Goal: Transaction & Acquisition: Purchase product/service

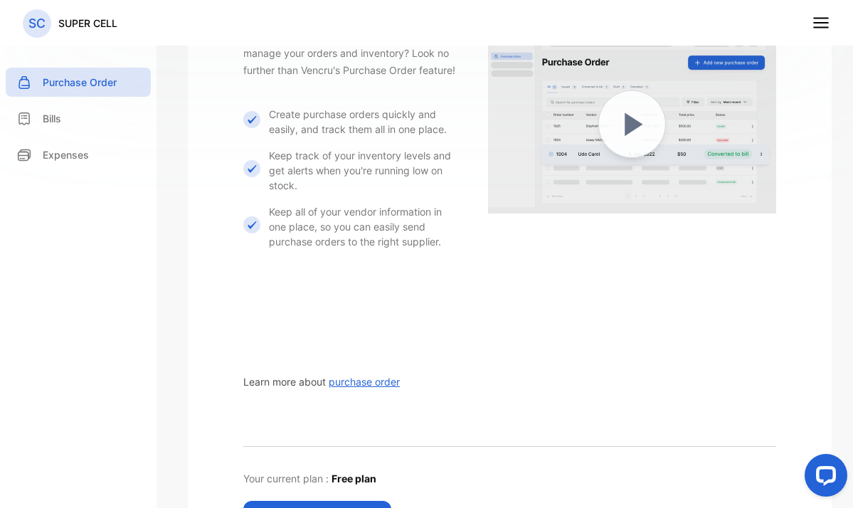
scroll to position [356, 0]
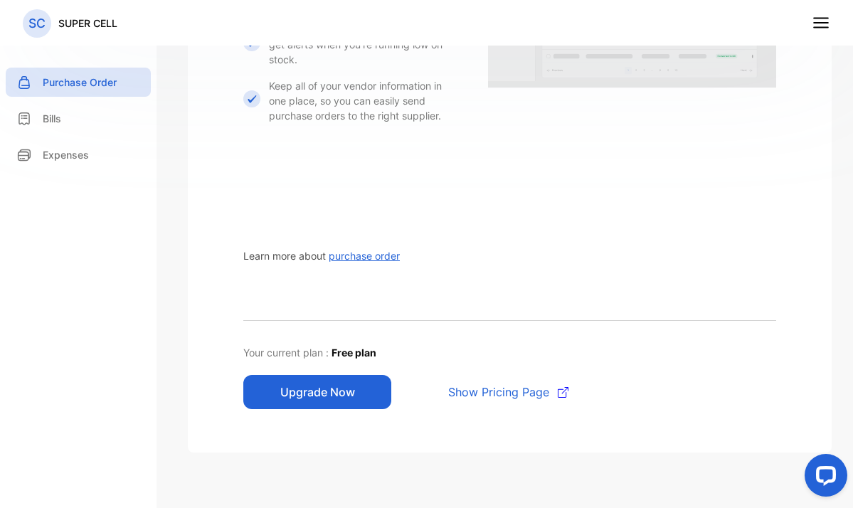
click at [361, 254] on span "purchase order" at bounding box center [364, 256] width 71 height 12
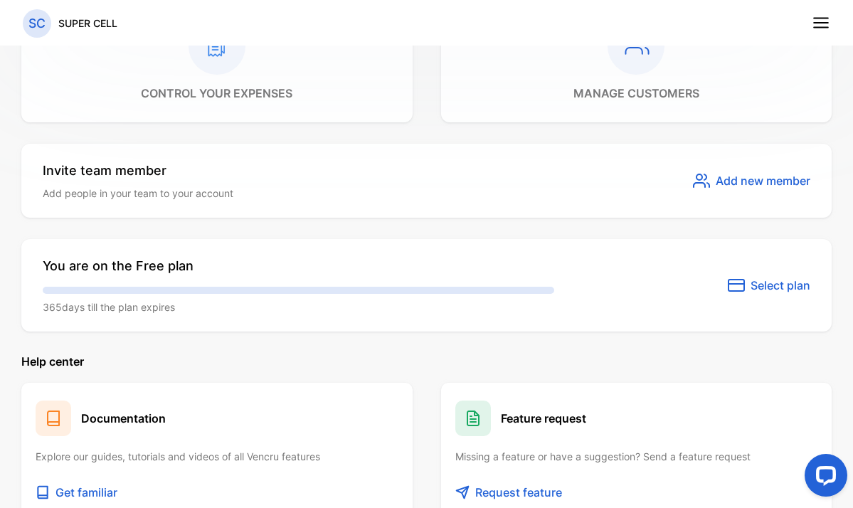
click at [754, 284] on span "Select plan" at bounding box center [780, 285] width 60 height 17
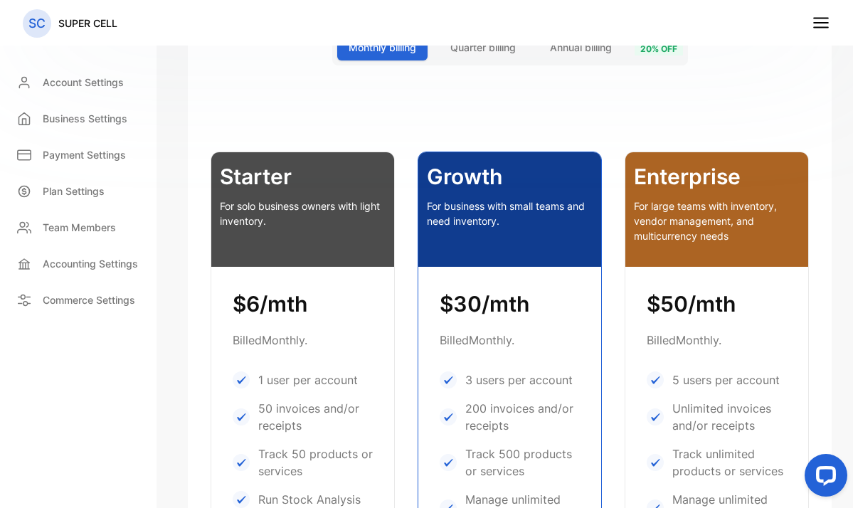
scroll to position [546, 0]
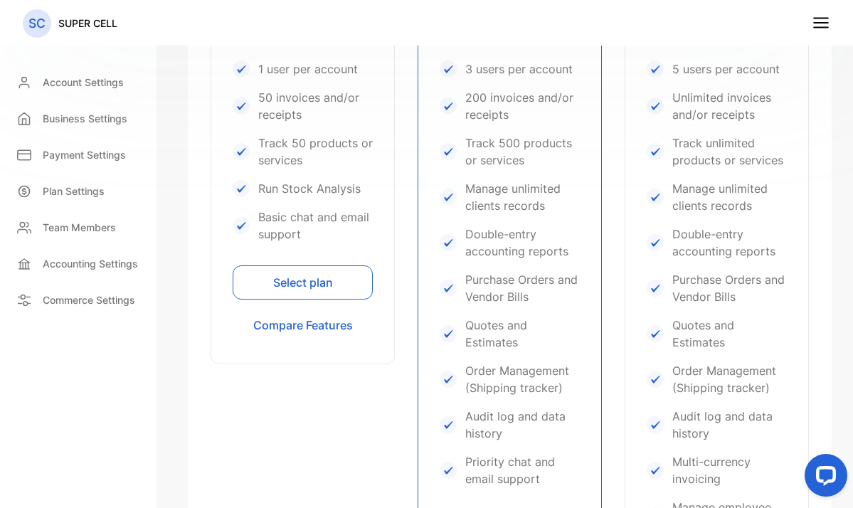
click at [285, 282] on button "Select plan" at bounding box center [303, 282] width 140 height 34
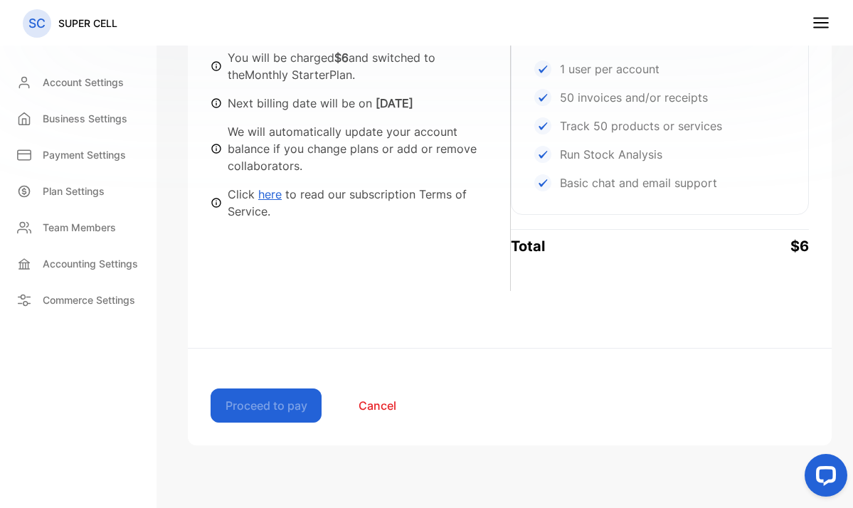
scroll to position [120, 0]
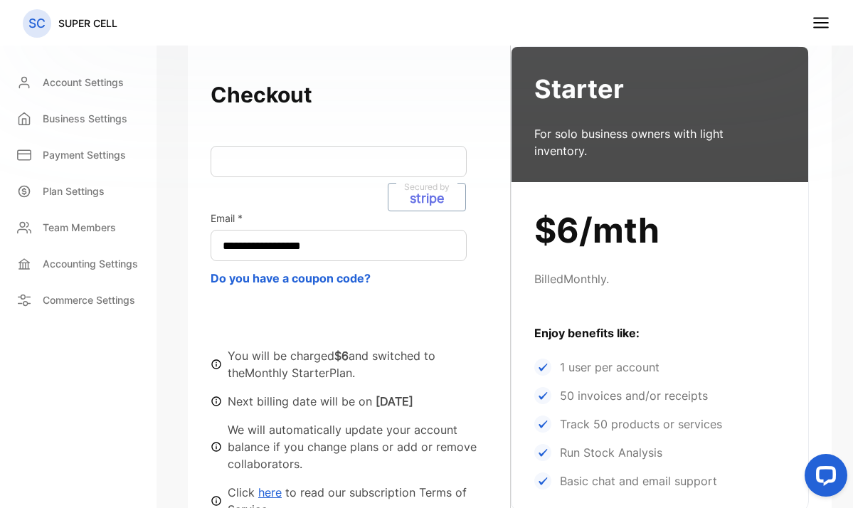
click at [299, 280] on button "Do you have a coupon code?" at bounding box center [291, 278] width 160 height 17
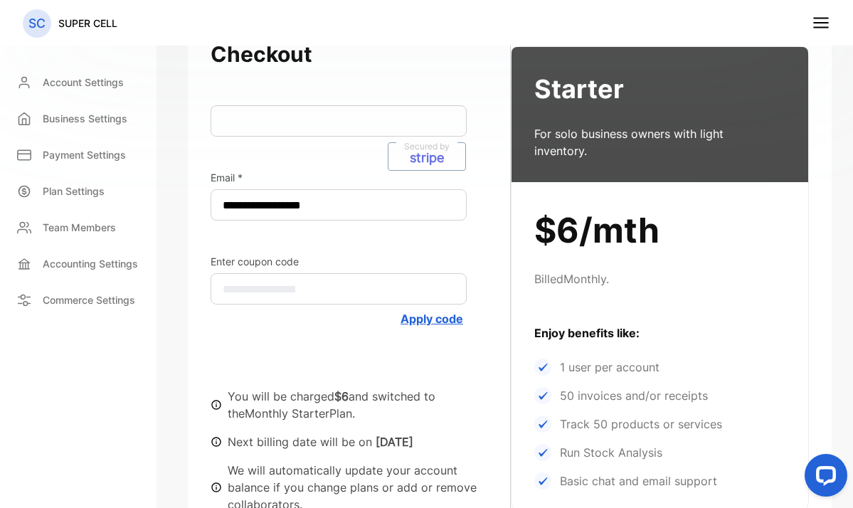
click at [325, 290] on input "text" at bounding box center [339, 288] width 256 height 31
paste input "******"
type input "******"
click at [442, 317] on button "Apply code" at bounding box center [431, 318] width 63 height 17
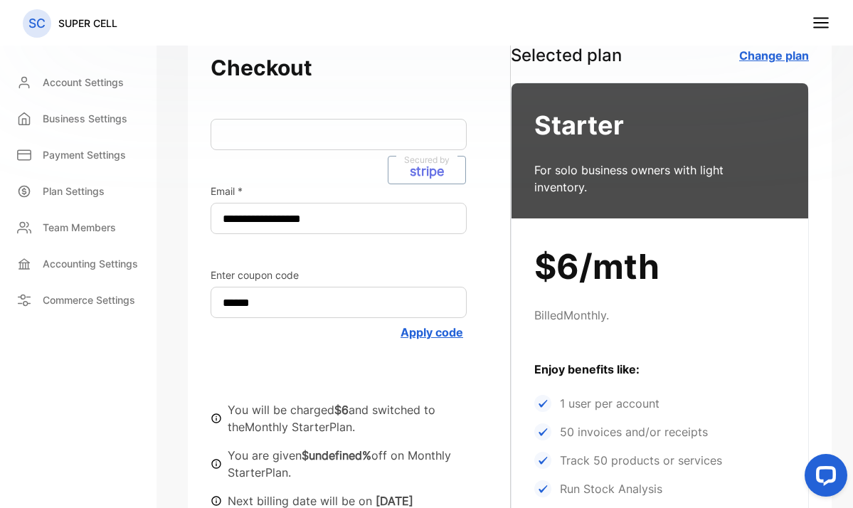
scroll to position [87, 0]
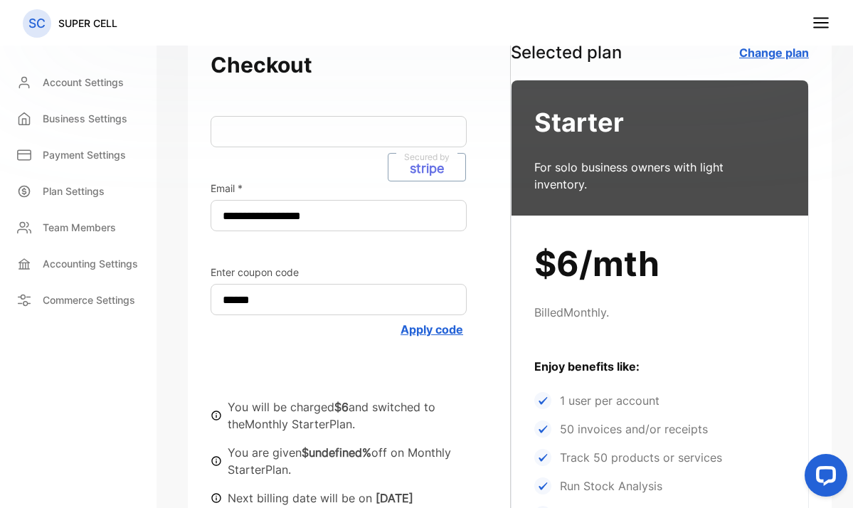
click at [441, 331] on button "Apply code" at bounding box center [431, 329] width 63 height 17
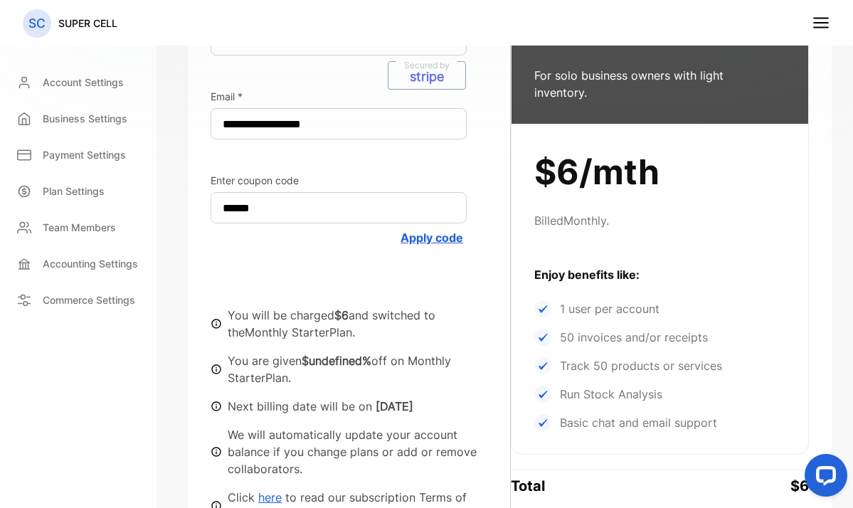
scroll to position [0, 0]
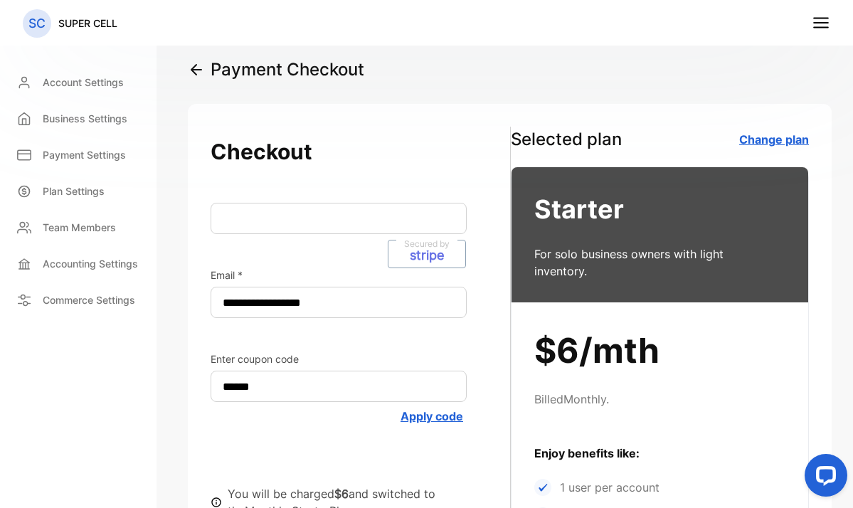
click at [447, 419] on button "Apply code" at bounding box center [431, 416] width 63 height 17
click at [70, 76] on p "Account Settings" at bounding box center [83, 82] width 81 height 15
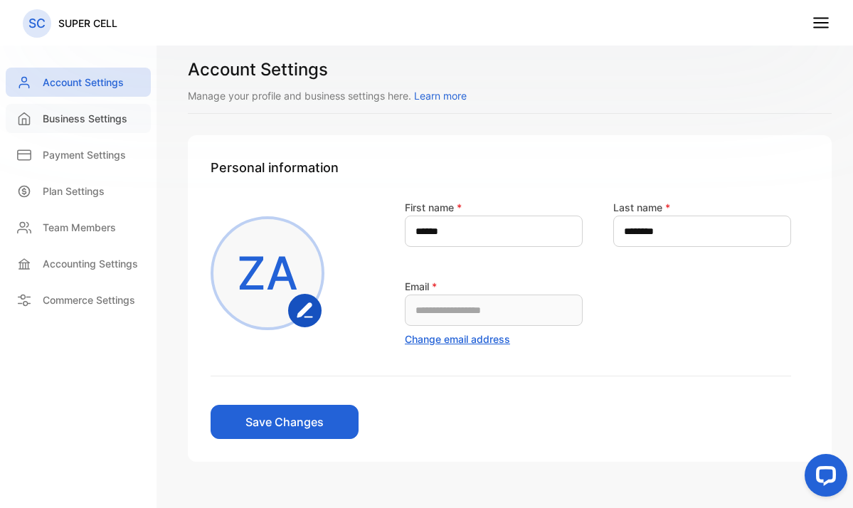
click at [102, 109] on div "Business Settings" at bounding box center [78, 118] width 145 height 29
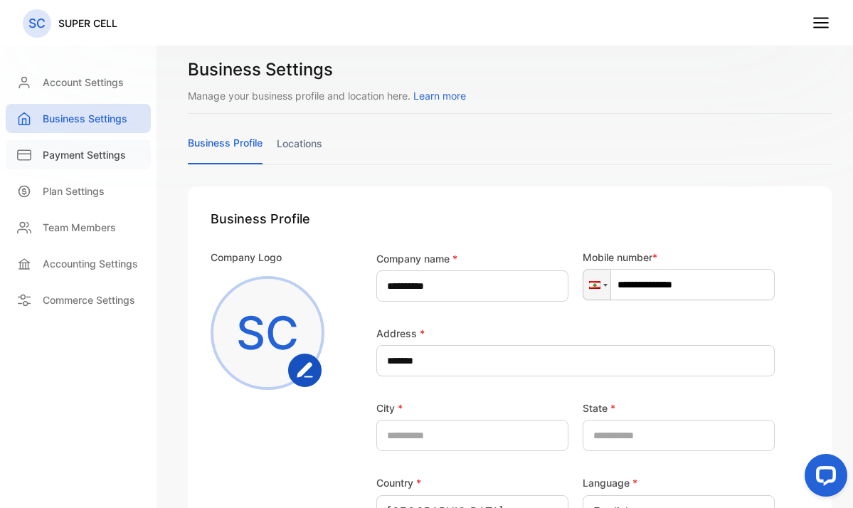
click at [97, 150] on p "Payment Settings" at bounding box center [84, 154] width 83 height 15
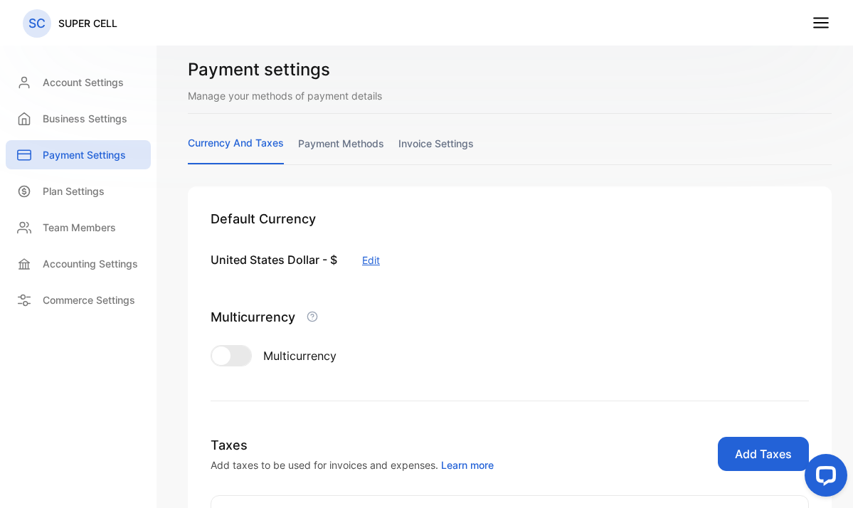
scroll to position [131, 0]
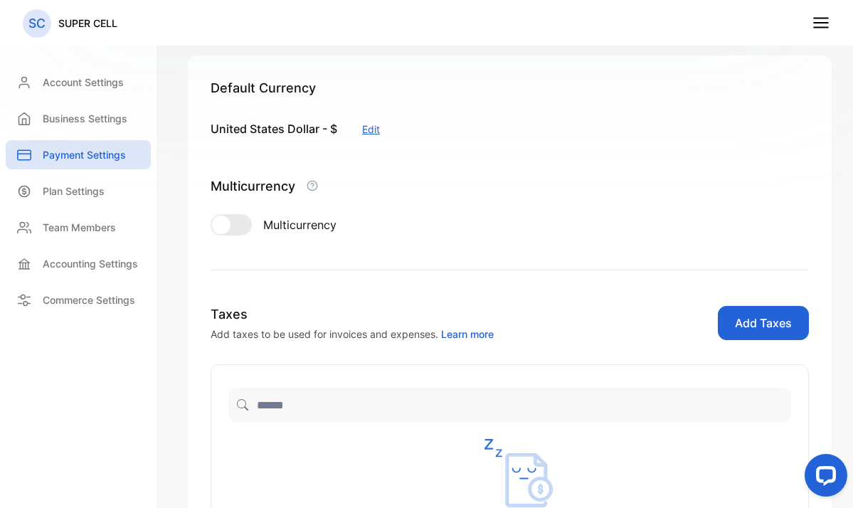
click at [744, 327] on button "Add Taxes" at bounding box center [763, 323] width 91 height 34
click at [70, 192] on p "Plan Settings" at bounding box center [74, 191] width 62 height 15
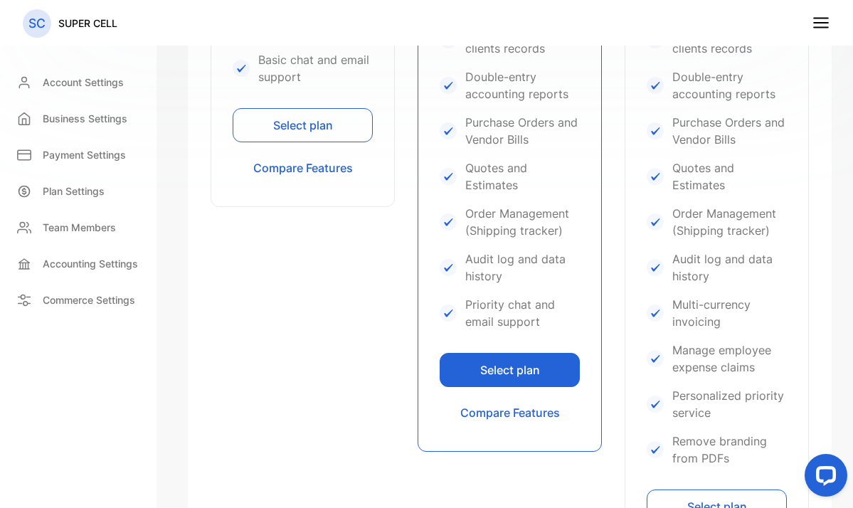
scroll to position [578, 0]
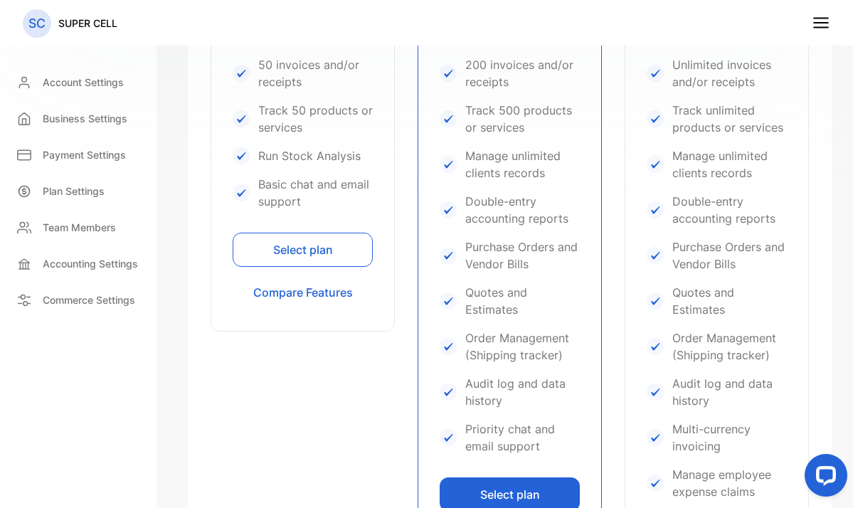
click at [280, 248] on button "Select plan" at bounding box center [303, 250] width 140 height 34
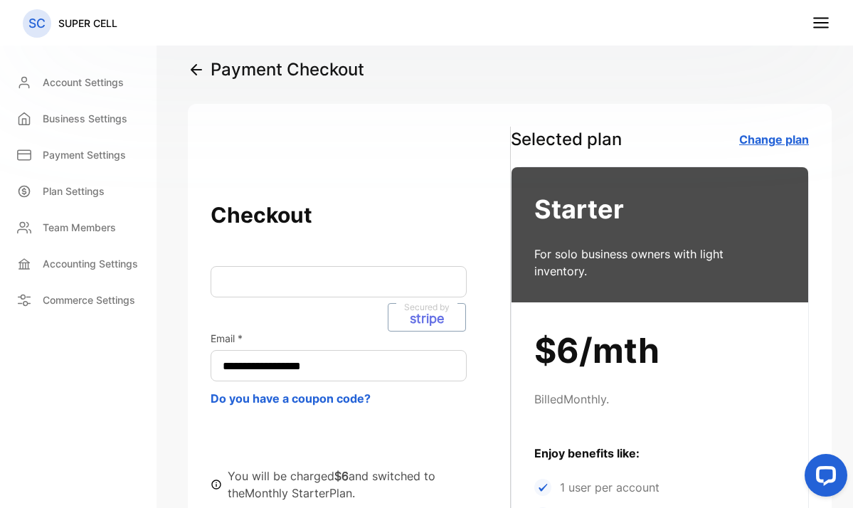
click at [442, 323] on p "stripe" at bounding box center [427, 318] width 34 height 13
click at [774, 142] on link "Change plan" at bounding box center [774, 139] width 70 height 14
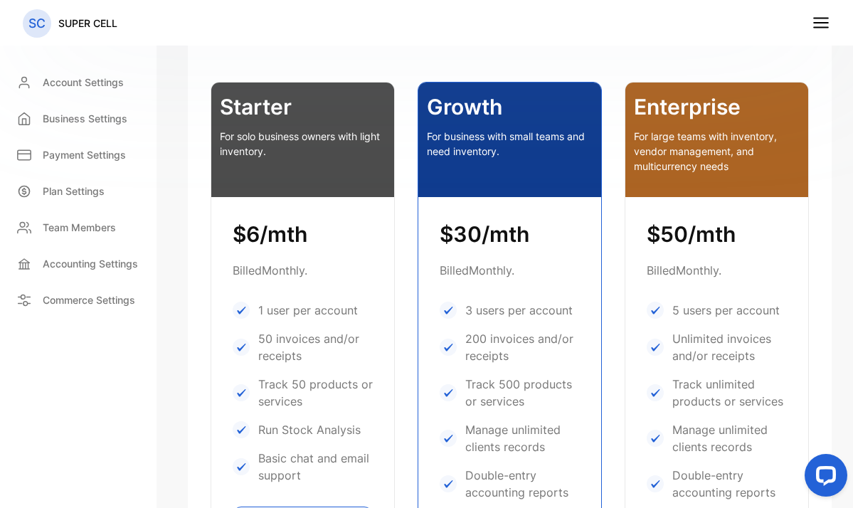
scroll to position [588, 0]
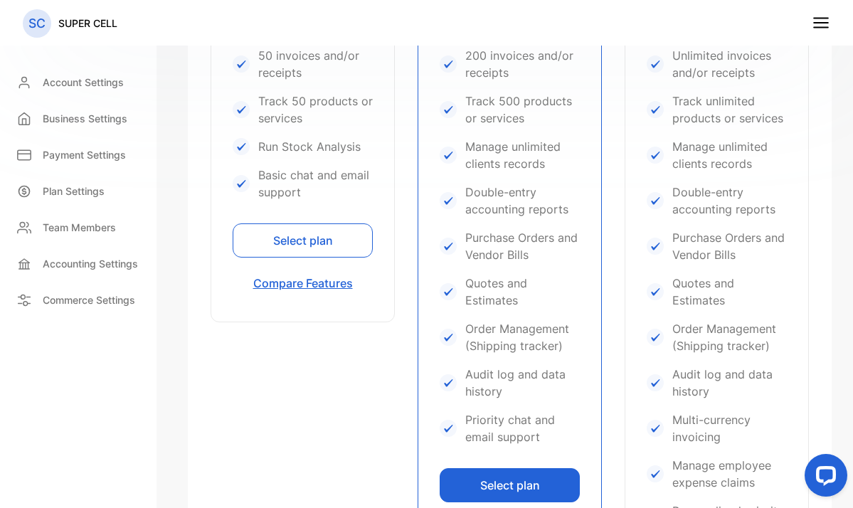
click at [305, 286] on button "Compare Features" at bounding box center [303, 283] width 140 height 34
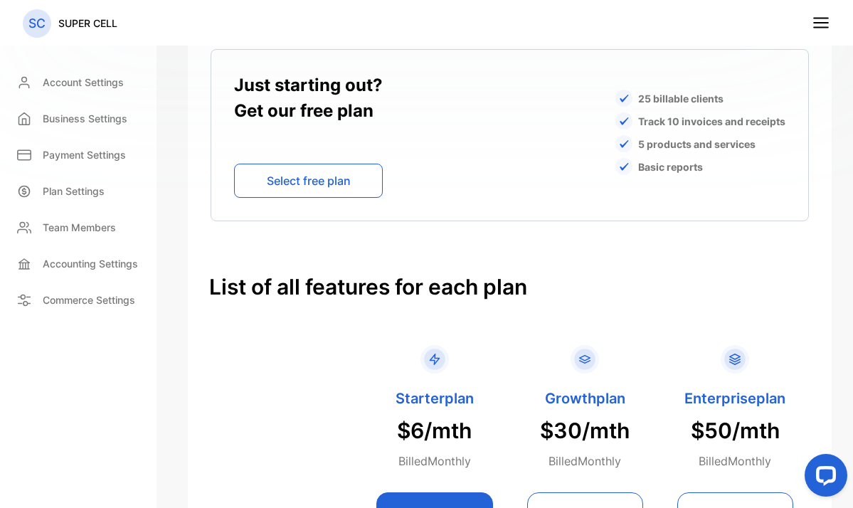
scroll to position [1418, 0]
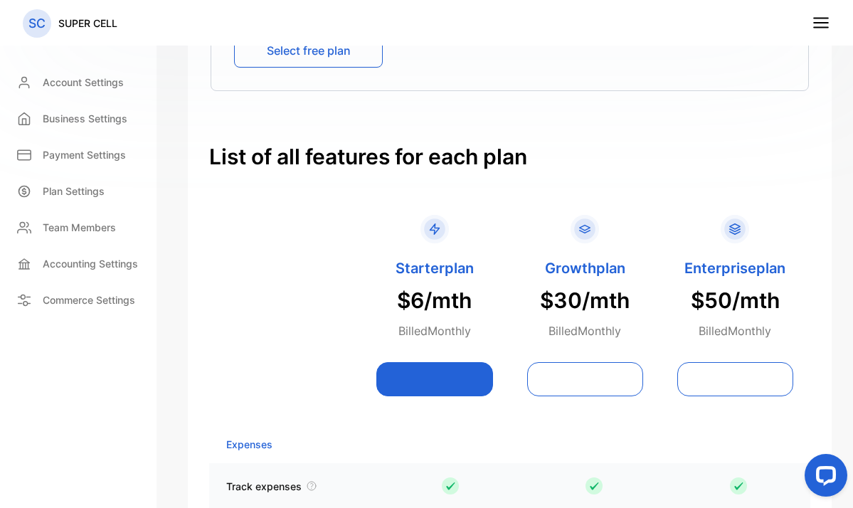
click at [443, 387] on button at bounding box center [434, 379] width 116 height 34
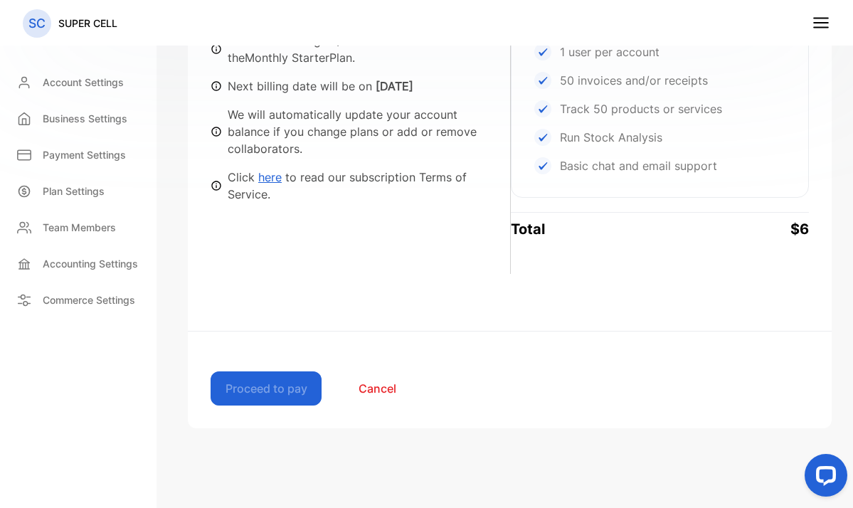
scroll to position [418, 0]
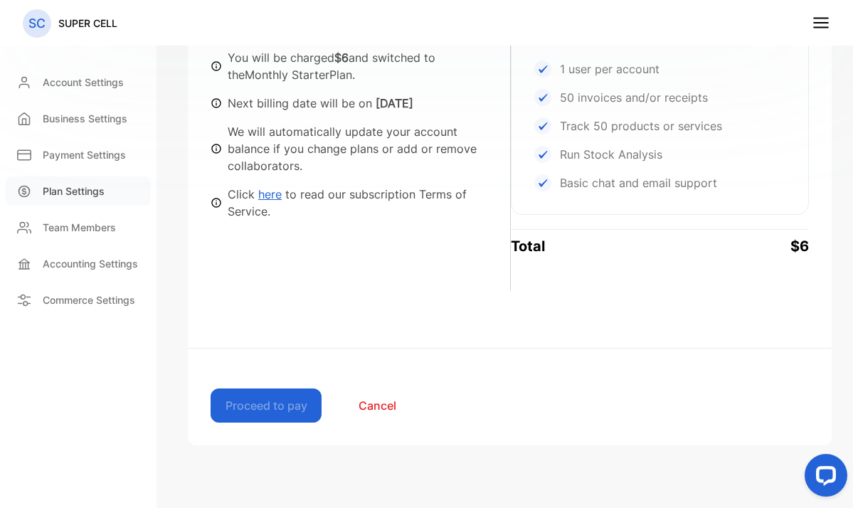
click at [81, 198] on p "Plan Settings" at bounding box center [74, 191] width 62 height 15
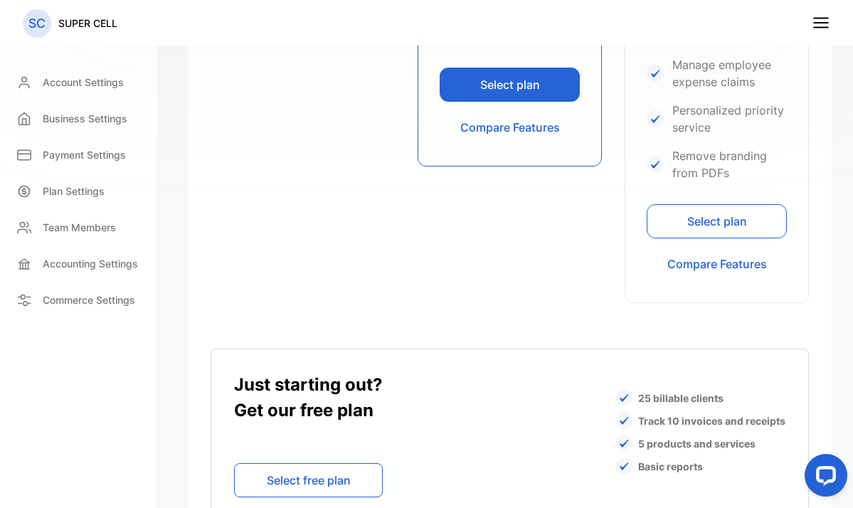
scroll to position [1103, 0]
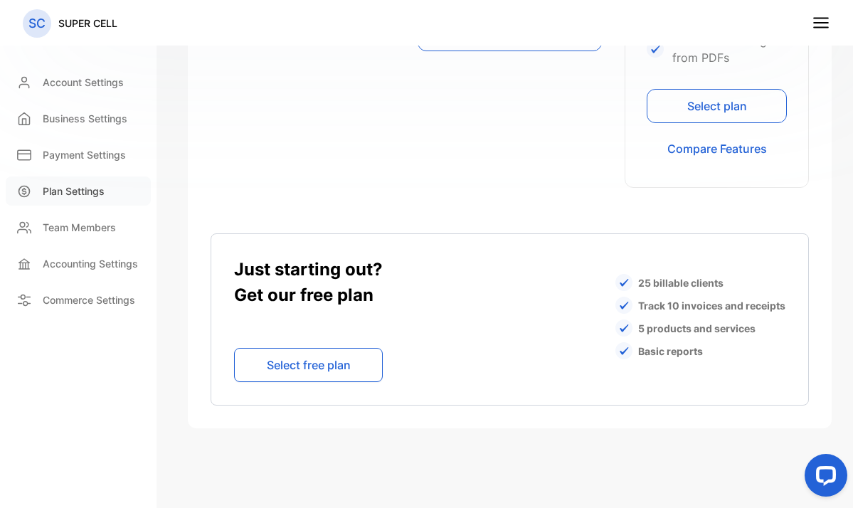
click at [80, 193] on p "Plan Settings" at bounding box center [74, 191] width 62 height 15
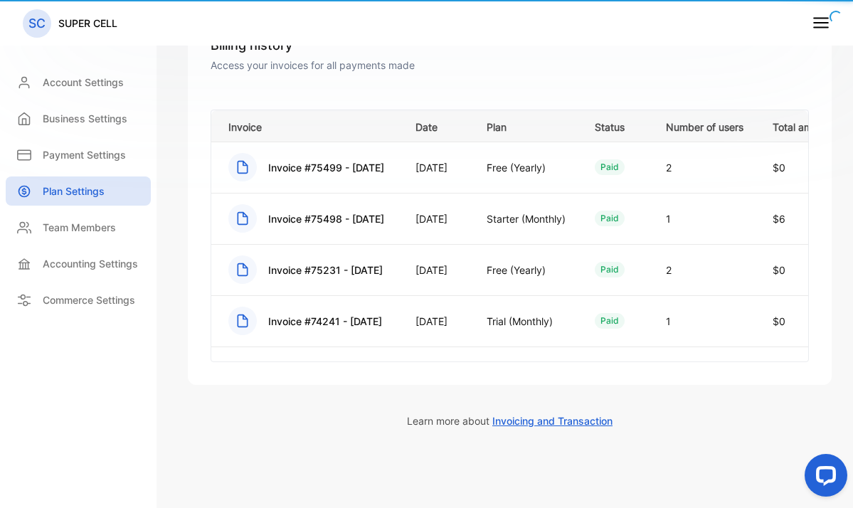
scroll to position [203, 0]
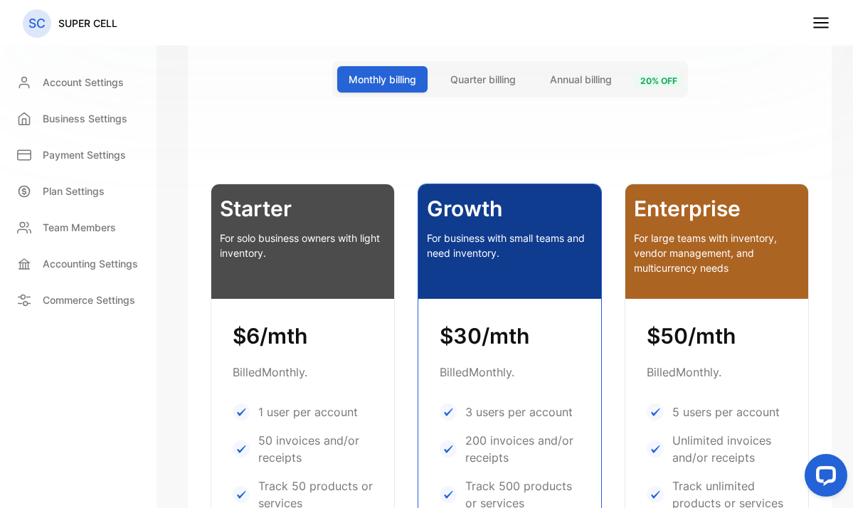
click at [817, 26] on icon at bounding box center [821, 23] width 18 height 18
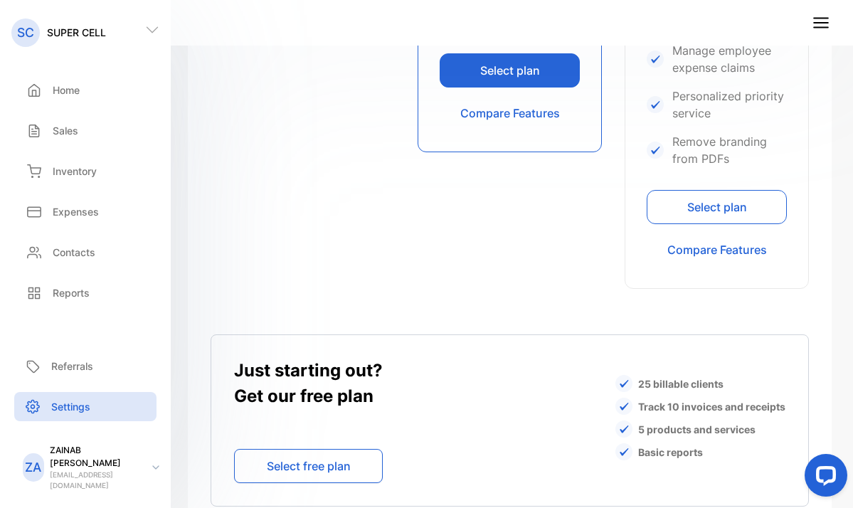
scroll to position [1103, 0]
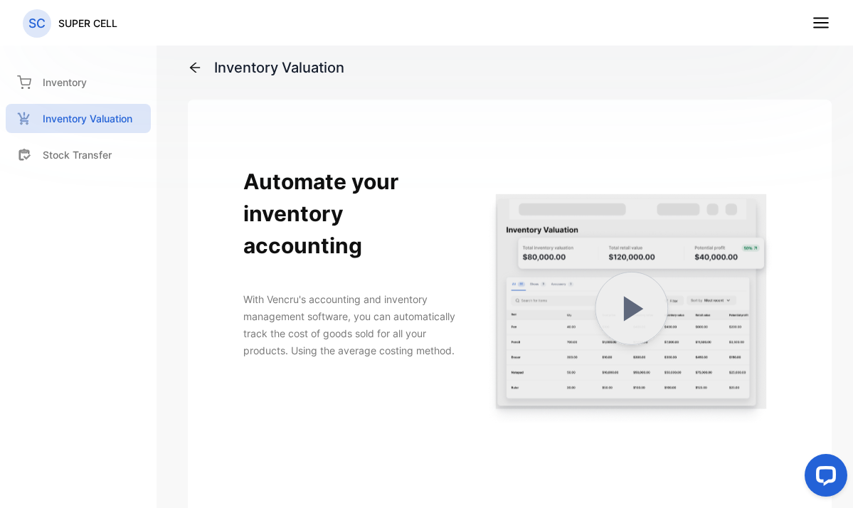
scroll to position [287, 0]
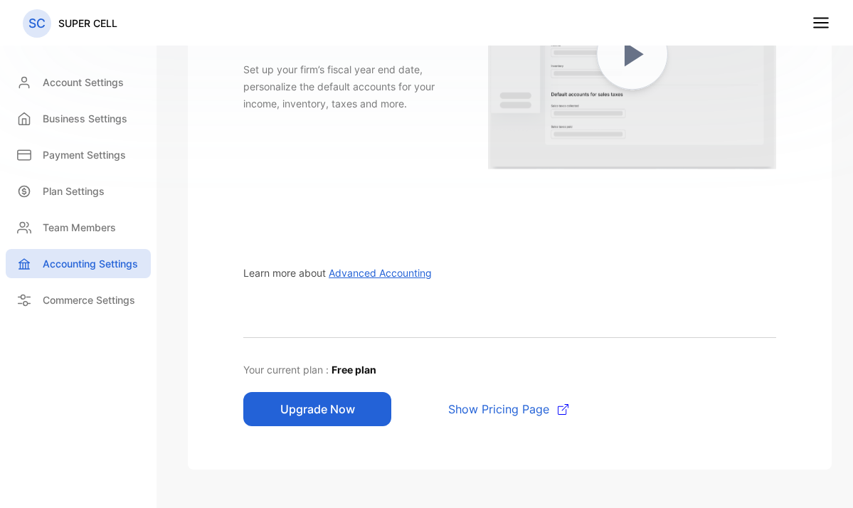
scroll to position [287, 0]
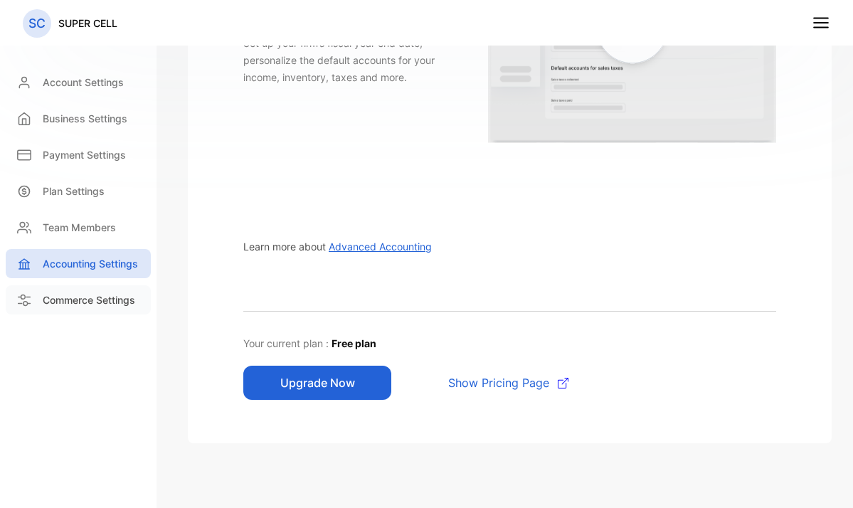
click at [60, 300] on p "Commerce Settings" at bounding box center [89, 299] width 92 height 15
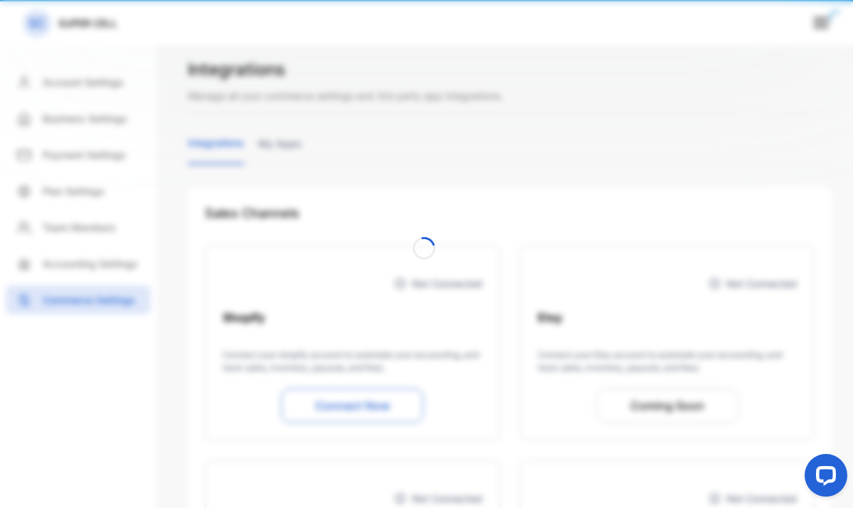
click at [97, 226] on div at bounding box center [426, 254] width 853 height 508
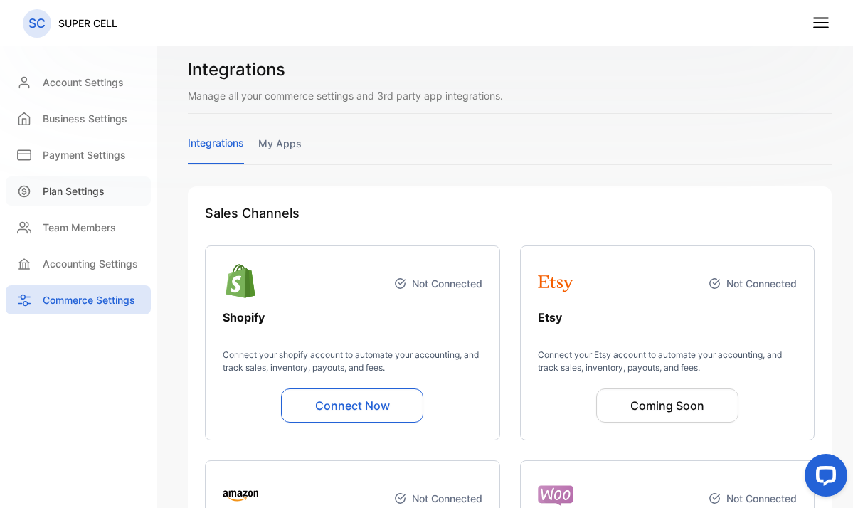
click at [66, 195] on p "Plan Settings" at bounding box center [74, 191] width 62 height 15
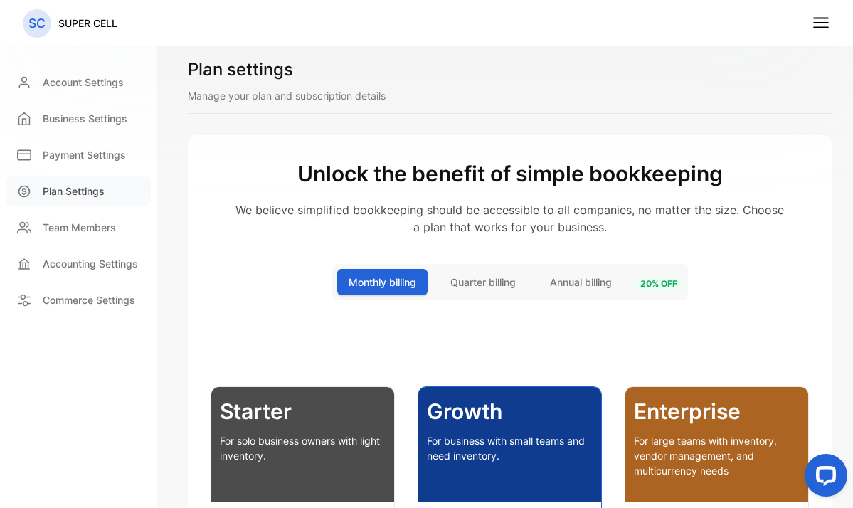
click at [59, 186] on p "Plan Settings" at bounding box center [74, 191] width 62 height 15
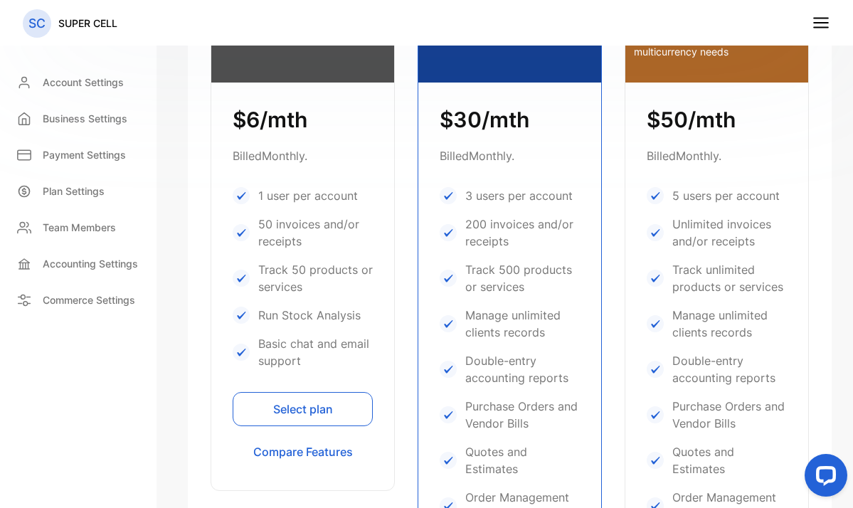
scroll to position [289, 0]
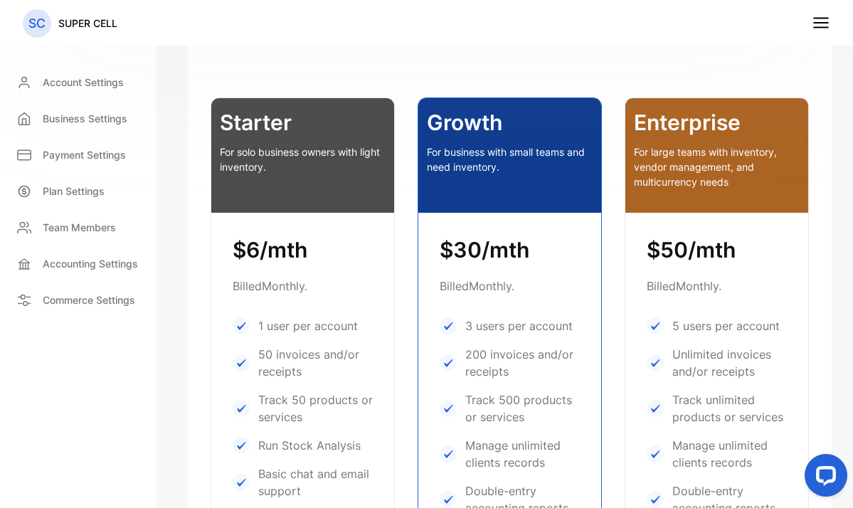
click at [288, 164] on p "For solo business owners with light inventory." at bounding box center [303, 159] width 166 height 30
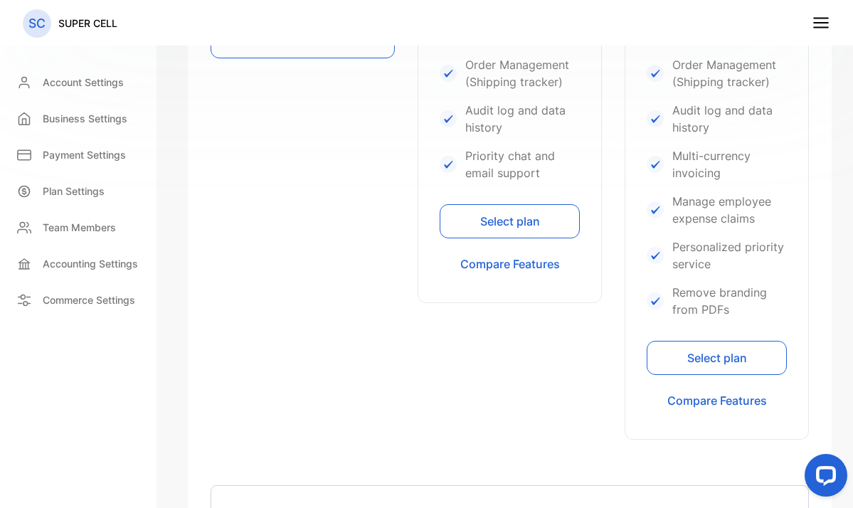
scroll to position [720, 0]
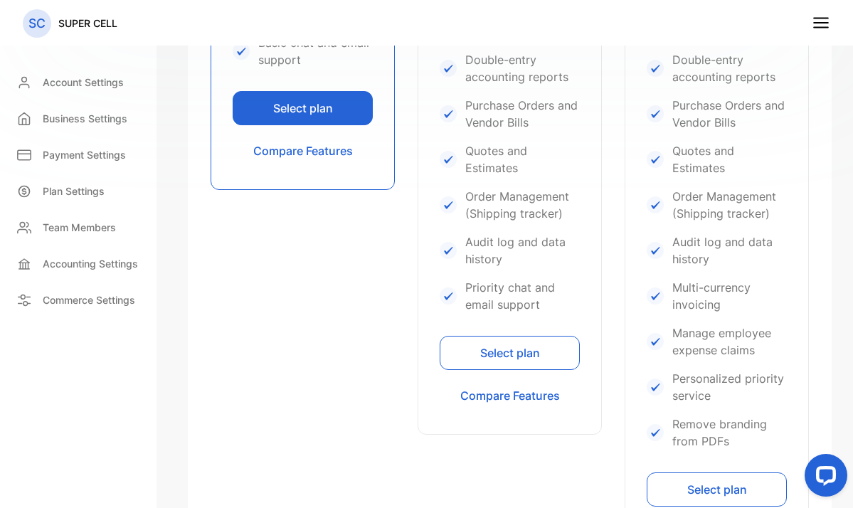
click at [300, 111] on button "Select plan" at bounding box center [303, 108] width 140 height 34
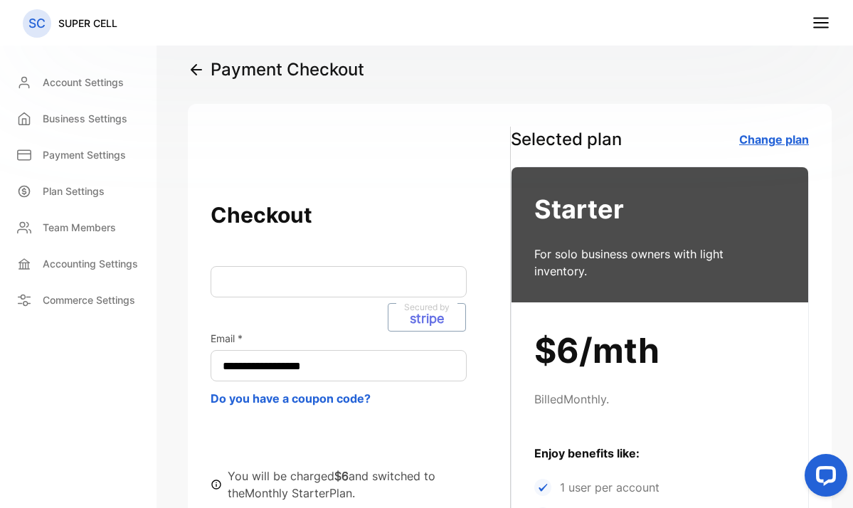
click at [765, 137] on link "Change plan" at bounding box center [774, 139] width 70 height 14
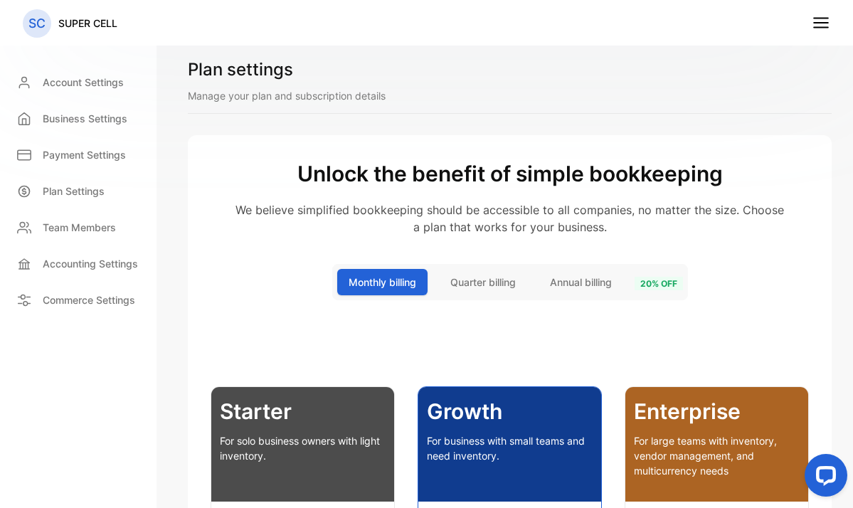
click at [350, 95] on p "Manage your plan and subscription details" at bounding box center [510, 95] width 644 height 15
click at [488, 275] on span "Quarter billing" at bounding box center [482, 282] width 65 height 15
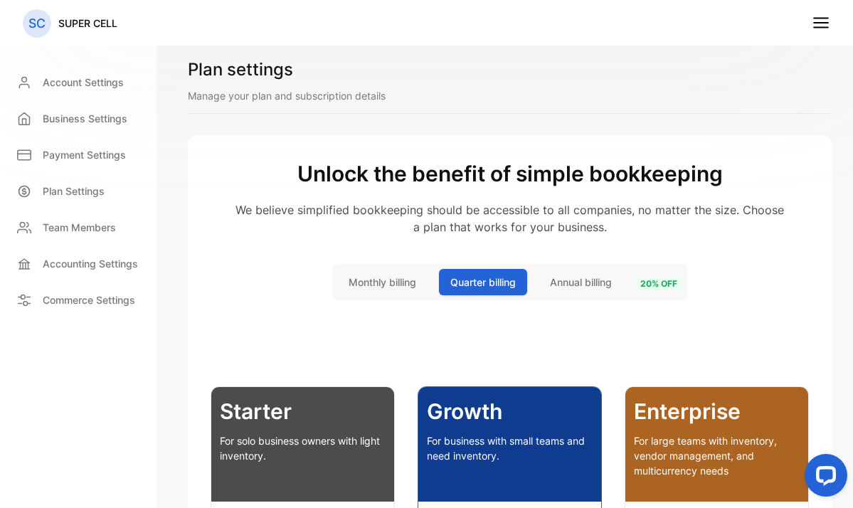
click at [562, 286] on span "Annual billing" at bounding box center [581, 282] width 62 height 15
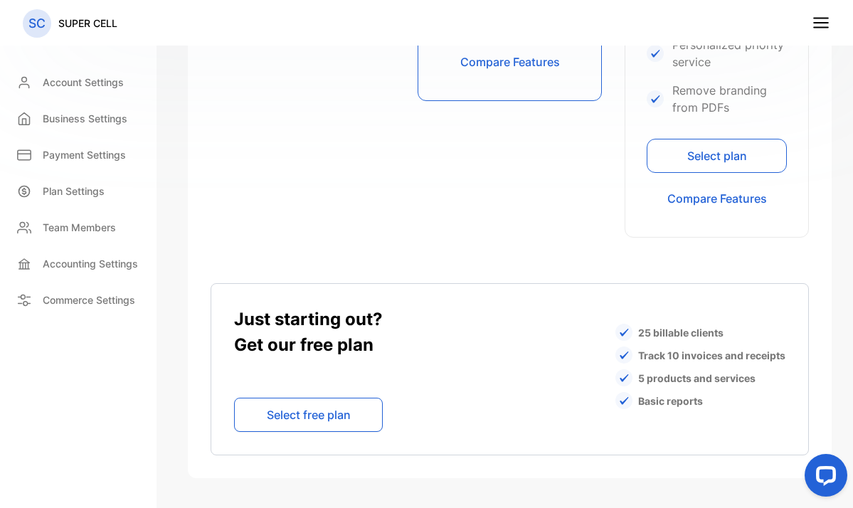
scroll to position [1103, 0]
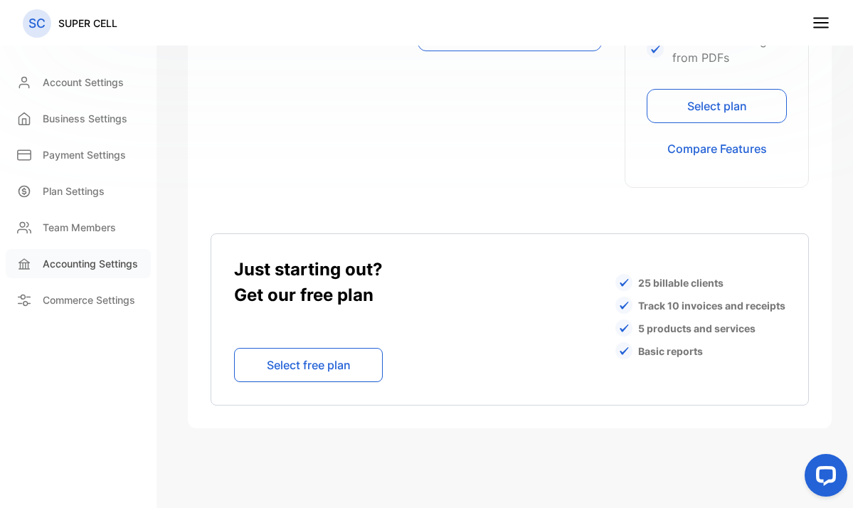
click at [100, 253] on div "Accounting Settings" at bounding box center [78, 263] width 145 height 29
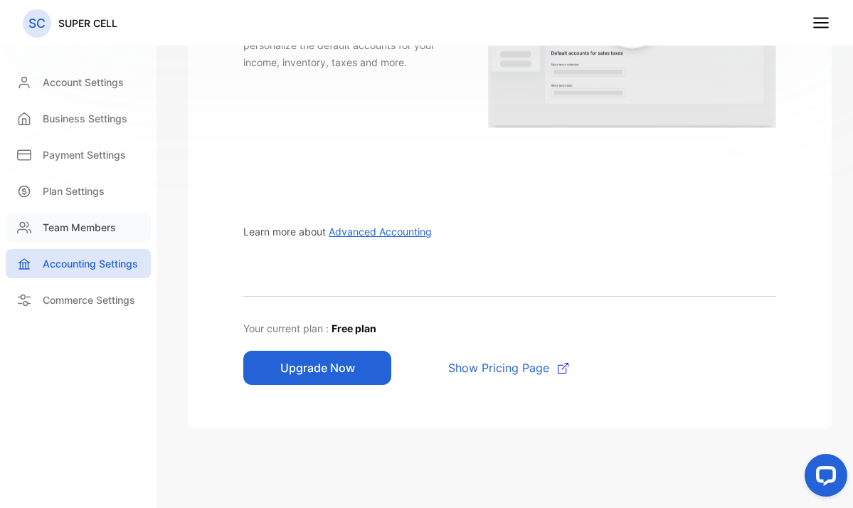
scroll to position [287, 0]
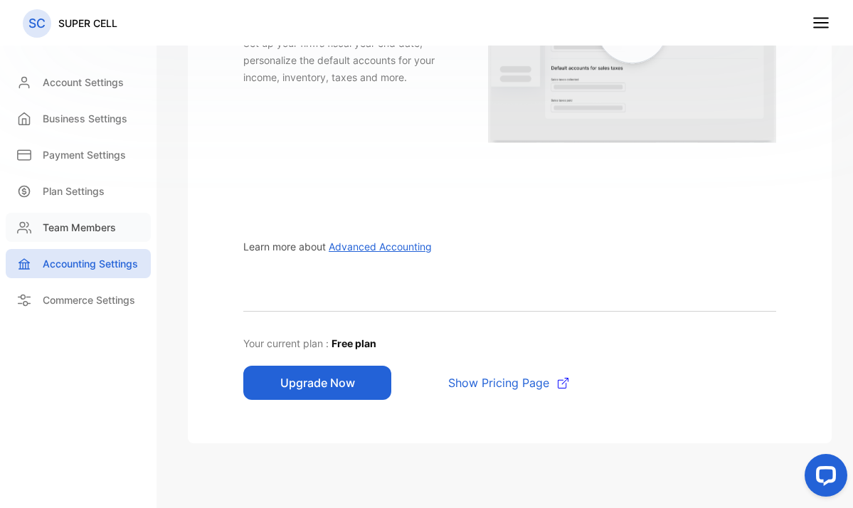
click at [94, 230] on p "Team Members" at bounding box center [79, 227] width 73 height 15
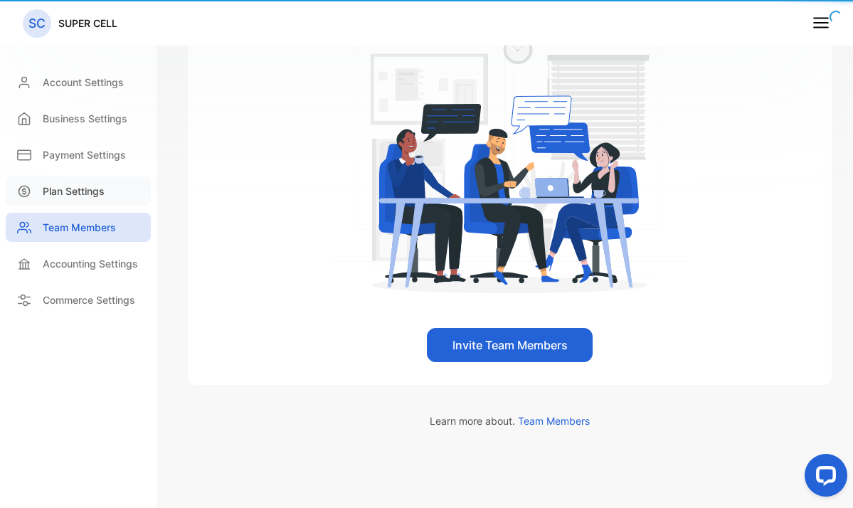
click at [86, 193] on p "Plan Settings" at bounding box center [74, 191] width 62 height 15
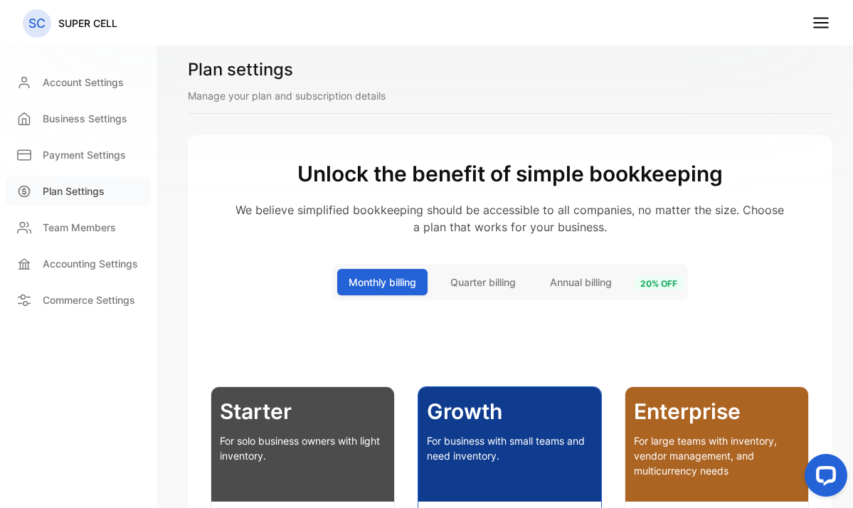
click at [68, 188] on p "Plan Settings" at bounding box center [74, 191] width 62 height 15
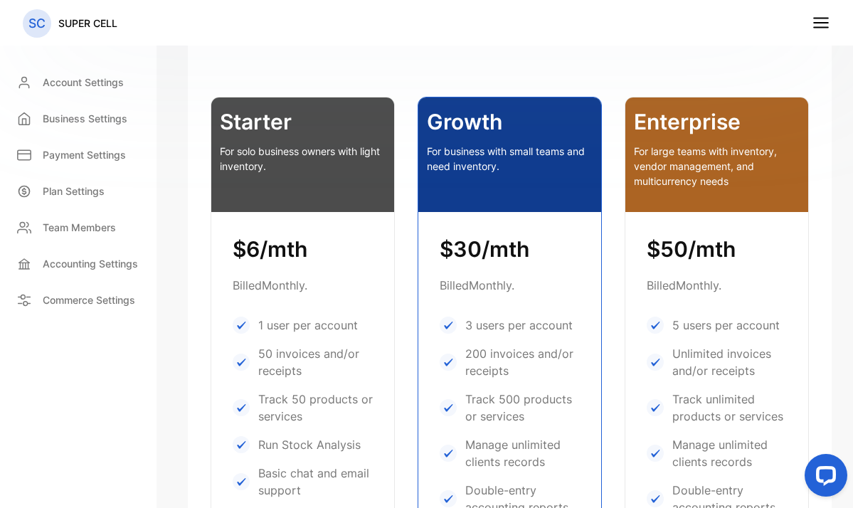
scroll to position [593, 0]
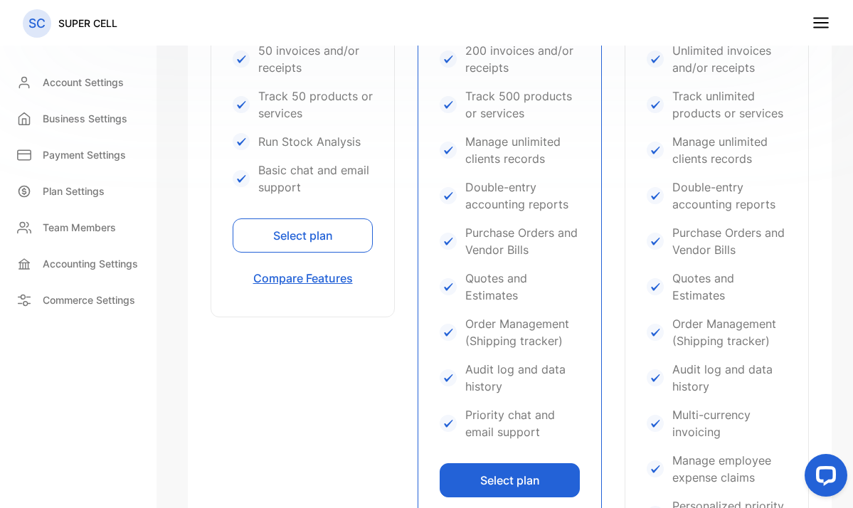
click at [317, 280] on button "Compare Features" at bounding box center [303, 278] width 140 height 34
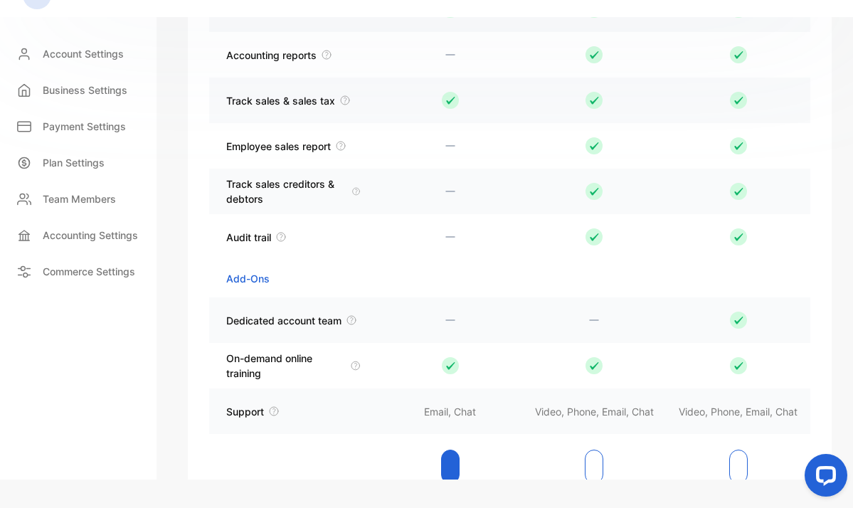
scroll to position [2898, 0]
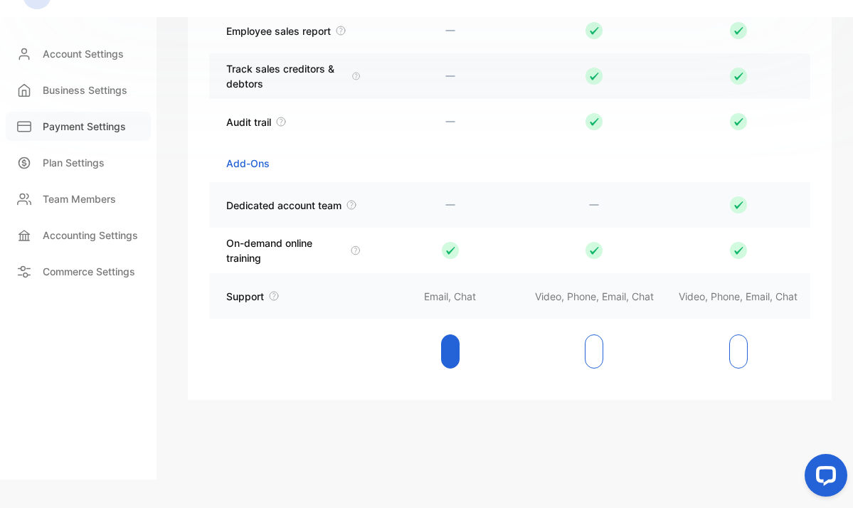
click at [96, 126] on p "Payment Settings" at bounding box center [84, 126] width 83 height 15
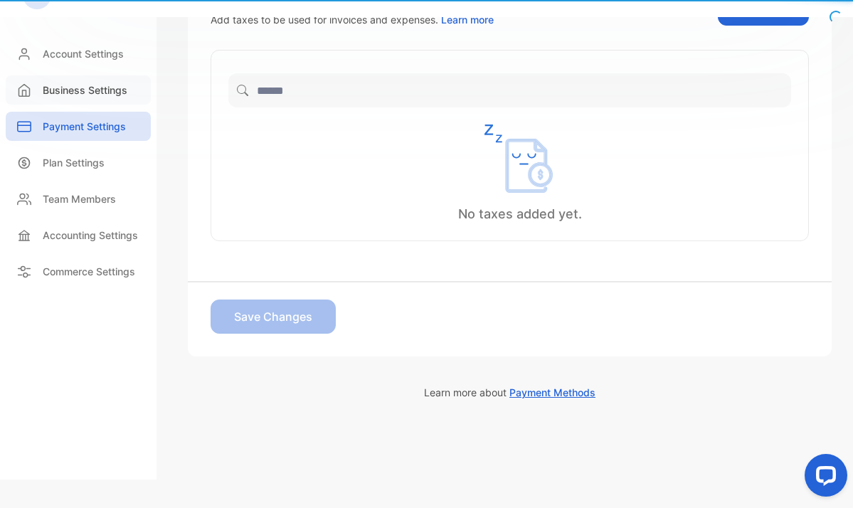
scroll to position [386, 0]
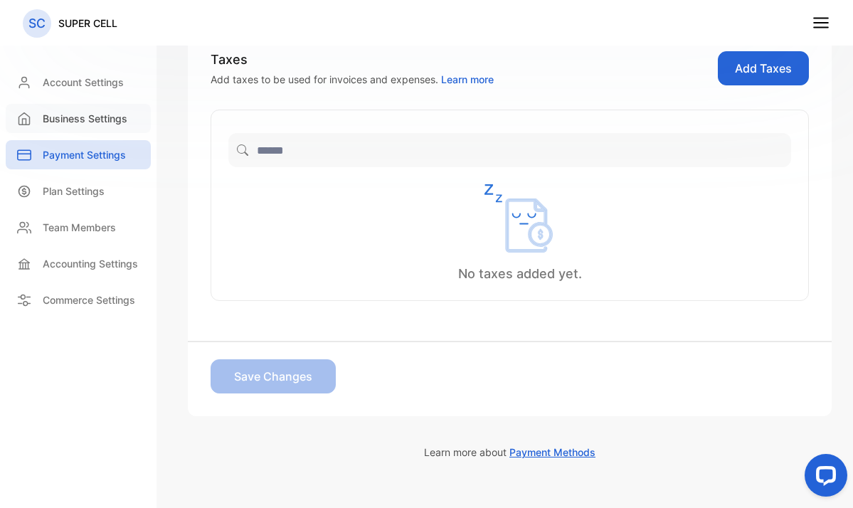
click at [95, 121] on p "Business Settings" at bounding box center [85, 118] width 85 height 15
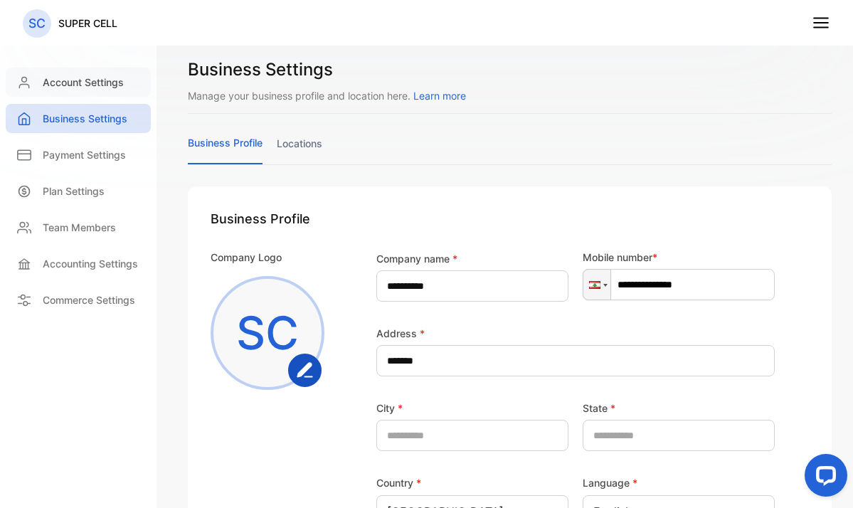
click at [82, 83] on p "Account Settings" at bounding box center [83, 82] width 81 height 15
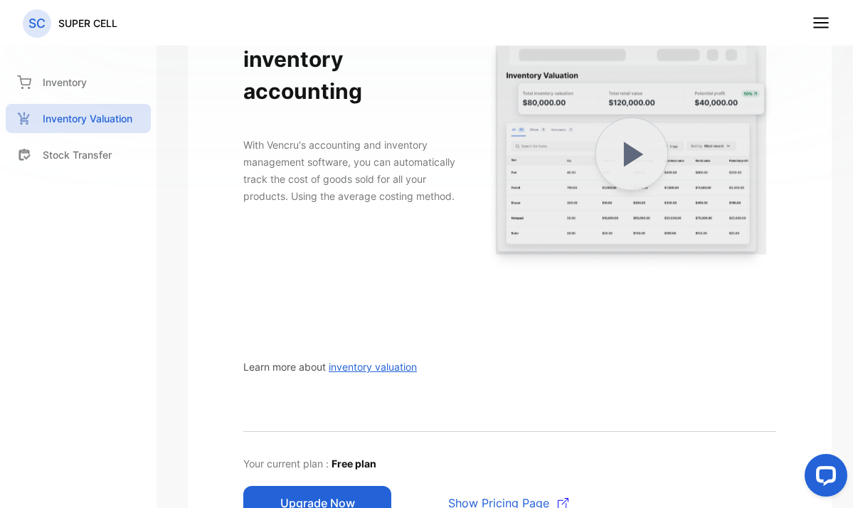
scroll to position [179, 0]
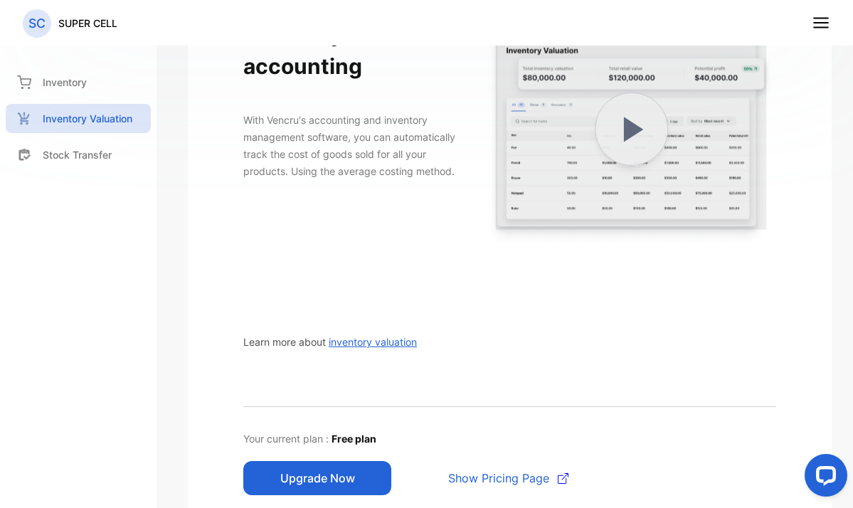
click at [351, 442] on p "Your current plan : Free plan" at bounding box center [509, 438] width 533 height 17
click at [351, 436] on span "Free plan" at bounding box center [353, 439] width 45 height 12
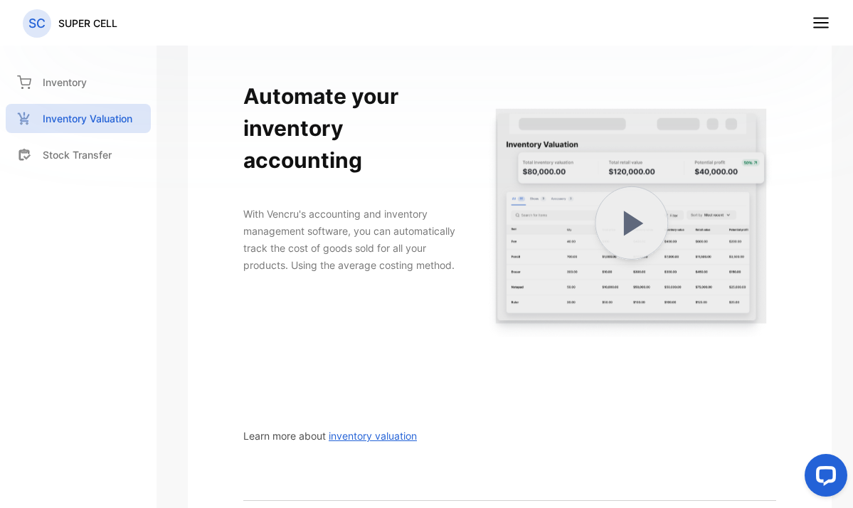
scroll to position [54, 0]
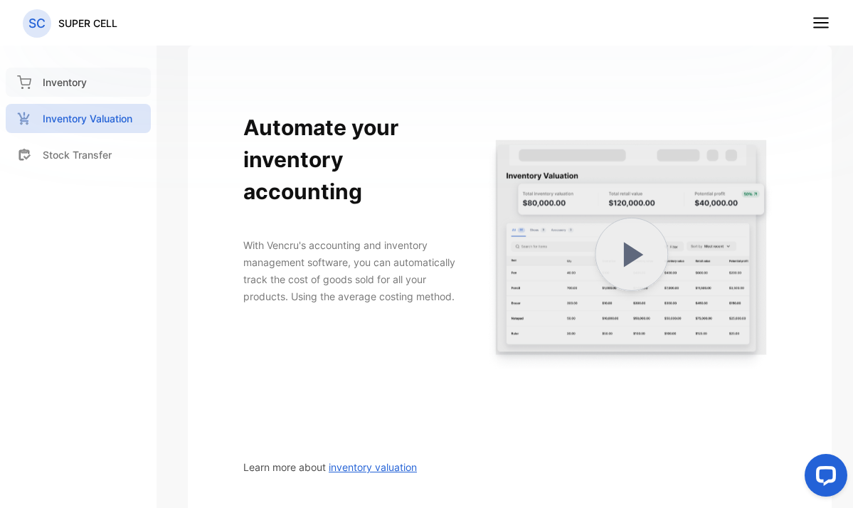
click at [55, 85] on p "Inventory" at bounding box center [65, 82] width 44 height 15
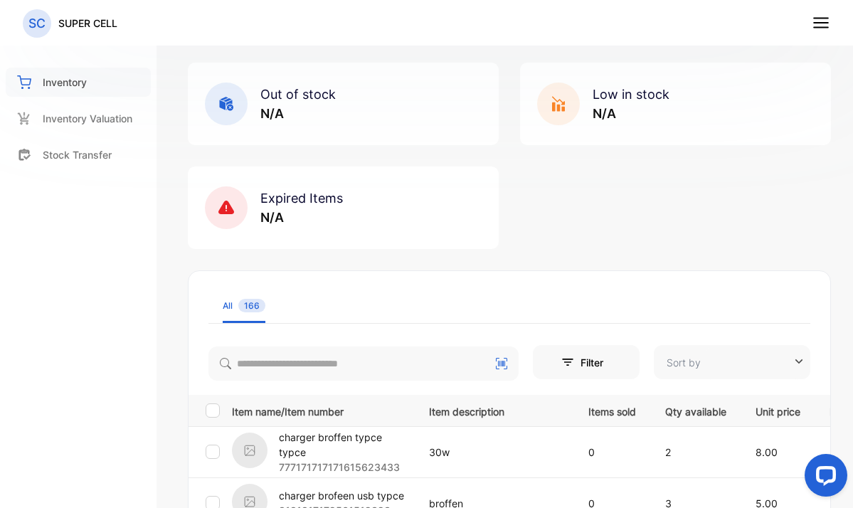
type input "**********"
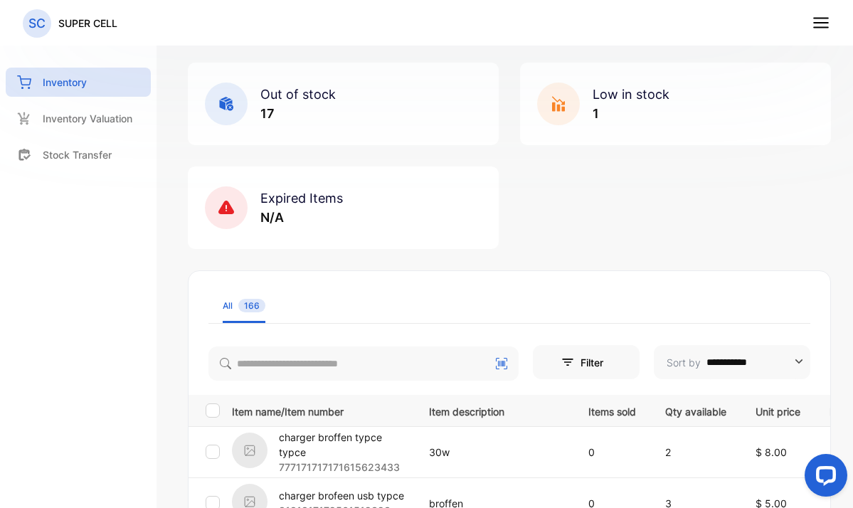
scroll to position [0, 0]
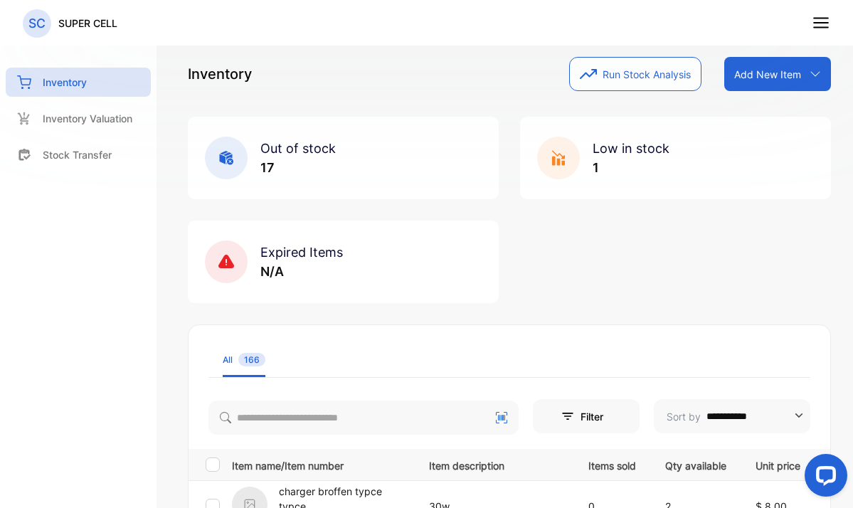
click at [620, 82] on button "Run Stock Analysis" at bounding box center [635, 74] width 132 height 34
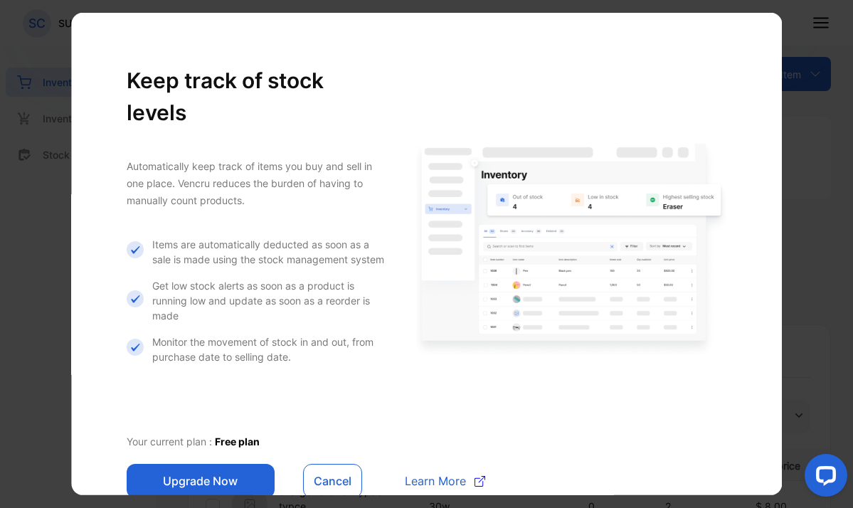
scroll to position [7, 0]
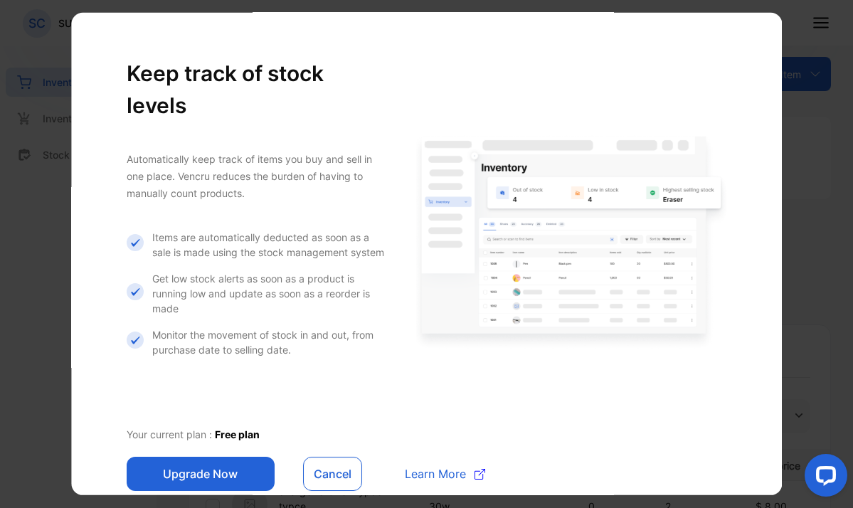
click at [219, 457] on button "Upgrade Now" at bounding box center [201, 474] width 148 height 34
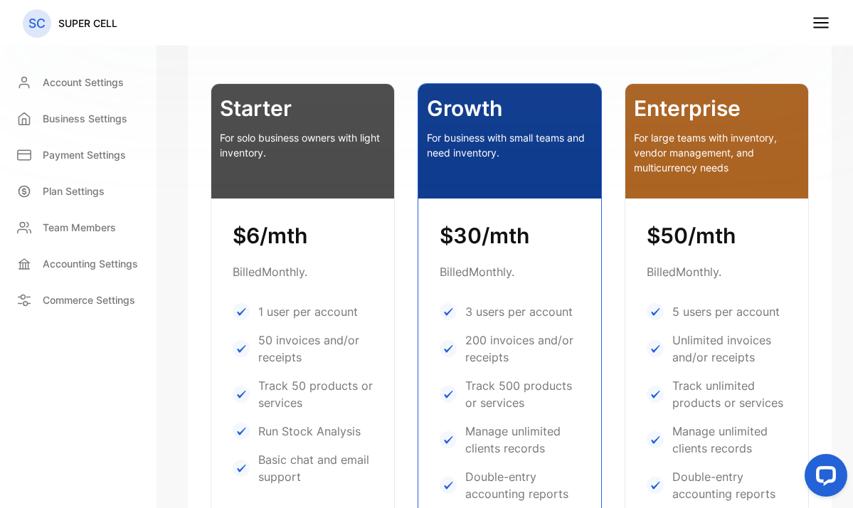
scroll to position [619, 0]
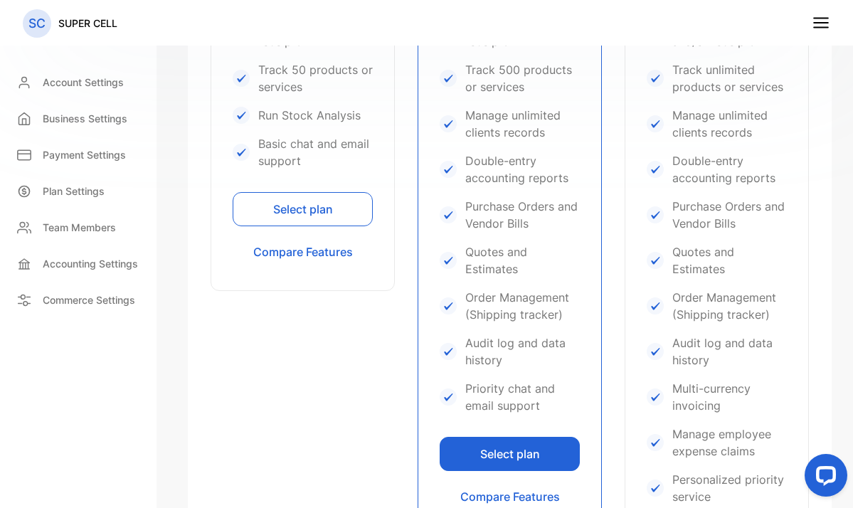
click at [329, 204] on button "Select plan" at bounding box center [303, 209] width 140 height 34
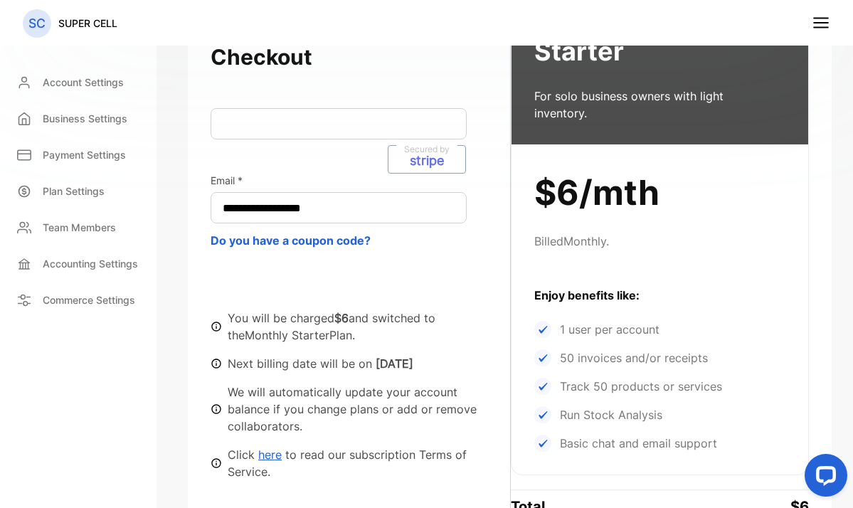
scroll to position [418, 0]
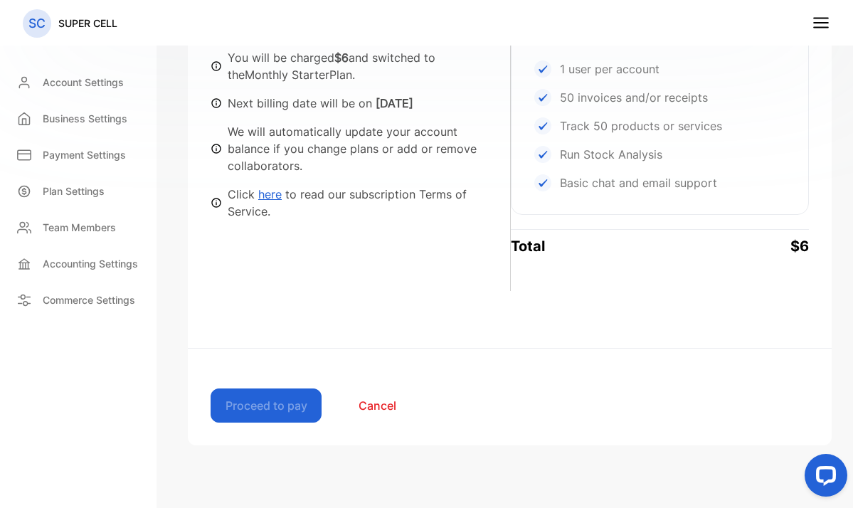
click at [270, 187] on link "here" at bounding box center [269, 194] width 23 height 14
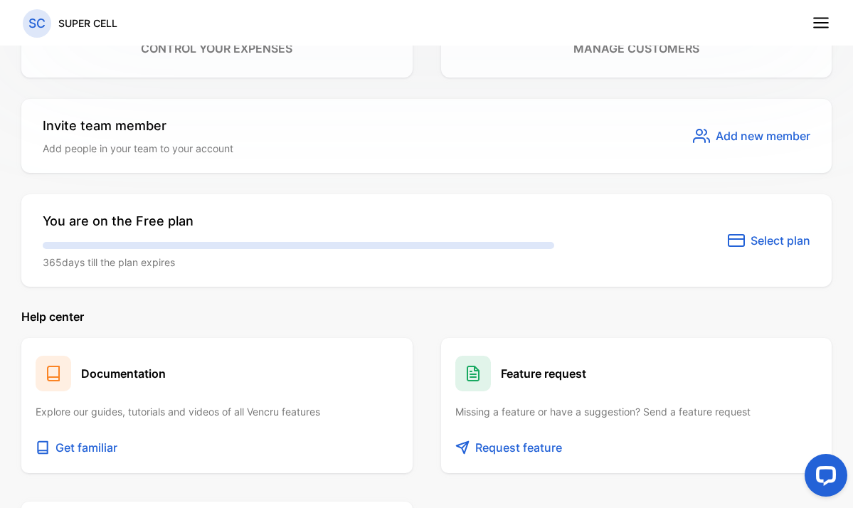
scroll to position [885, 0]
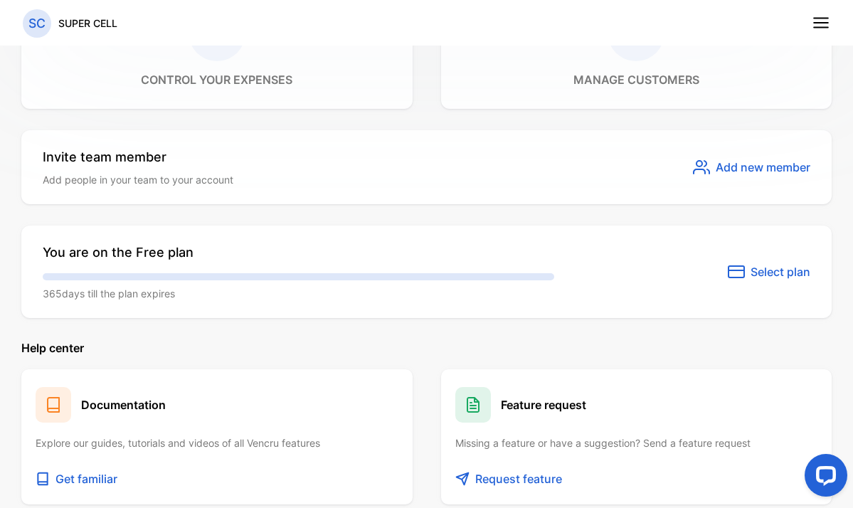
click at [773, 273] on span "Select plan" at bounding box center [780, 271] width 60 height 17
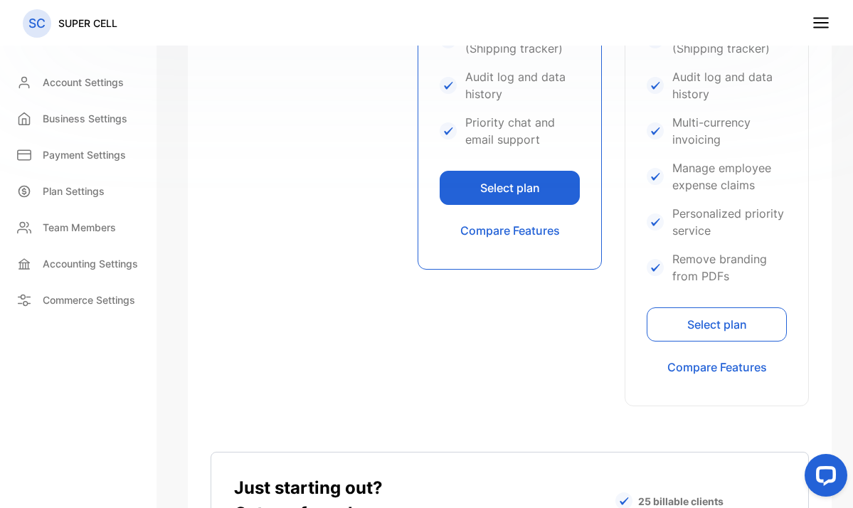
click at [529, 193] on button "Select plan" at bounding box center [510, 188] width 140 height 34
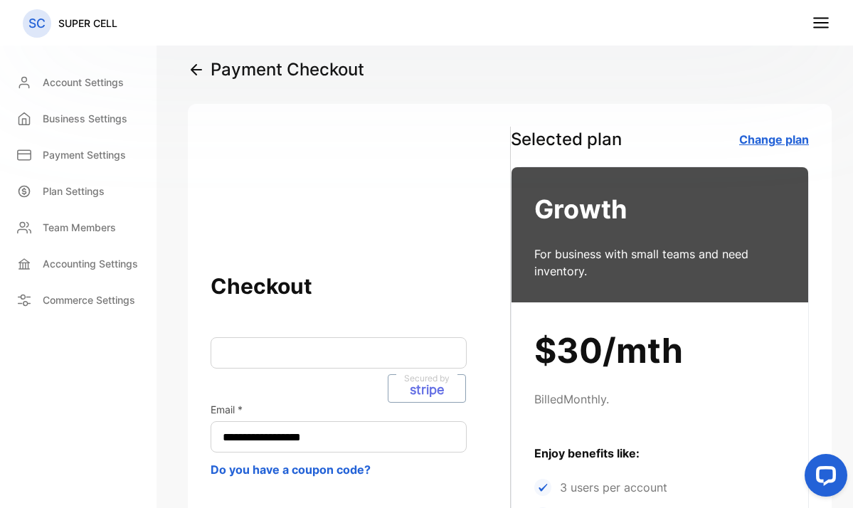
click at [197, 65] on icon at bounding box center [196, 70] width 10 height 10
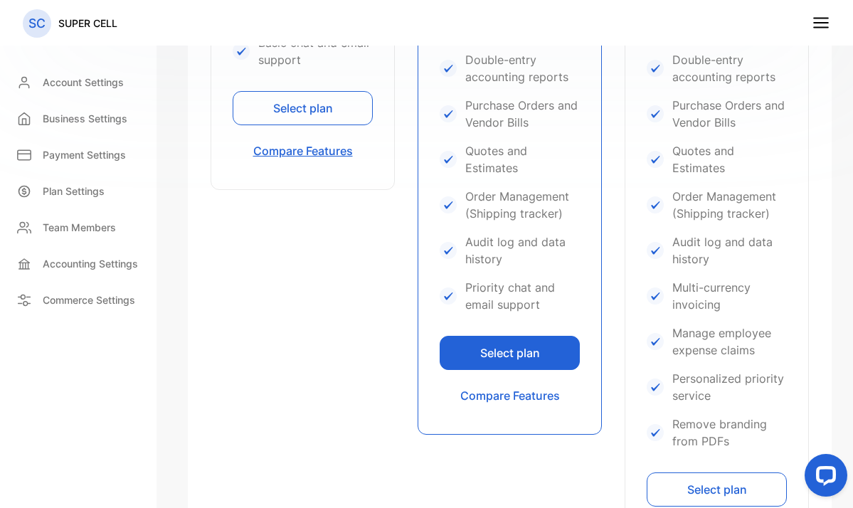
scroll to position [693, 0]
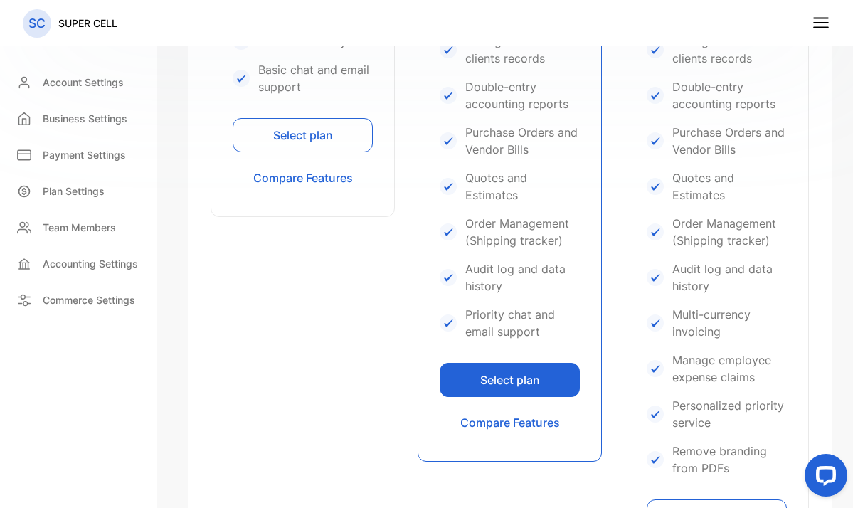
click at [298, 134] on button "Select plan" at bounding box center [303, 135] width 140 height 34
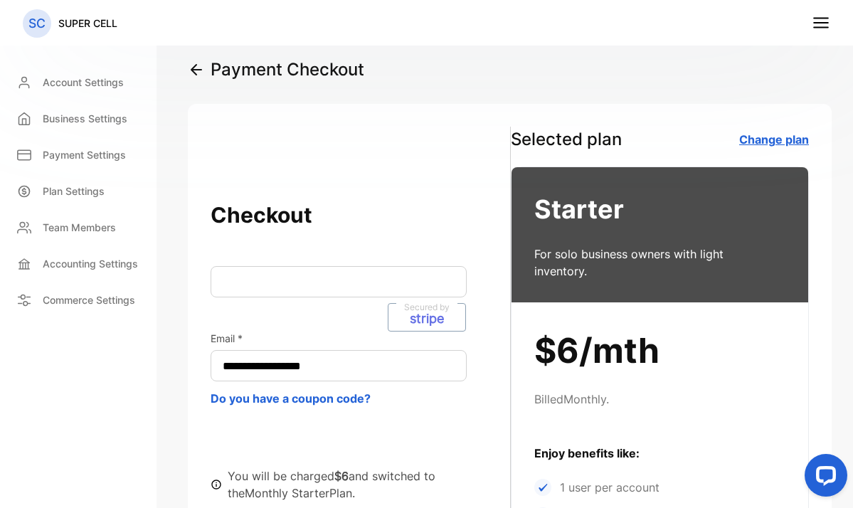
click at [816, 25] on icon at bounding box center [821, 23] width 18 height 18
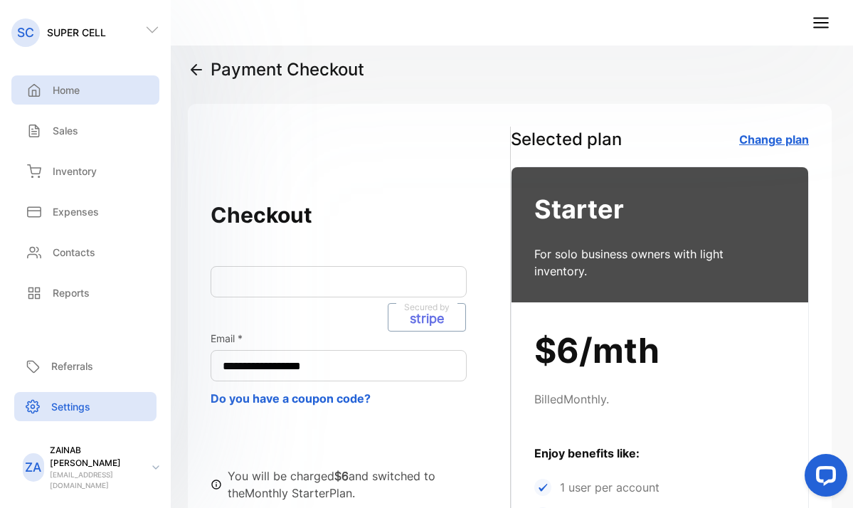
click at [71, 95] on p "Home" at bounding box center [66, 90] width 27 height 15
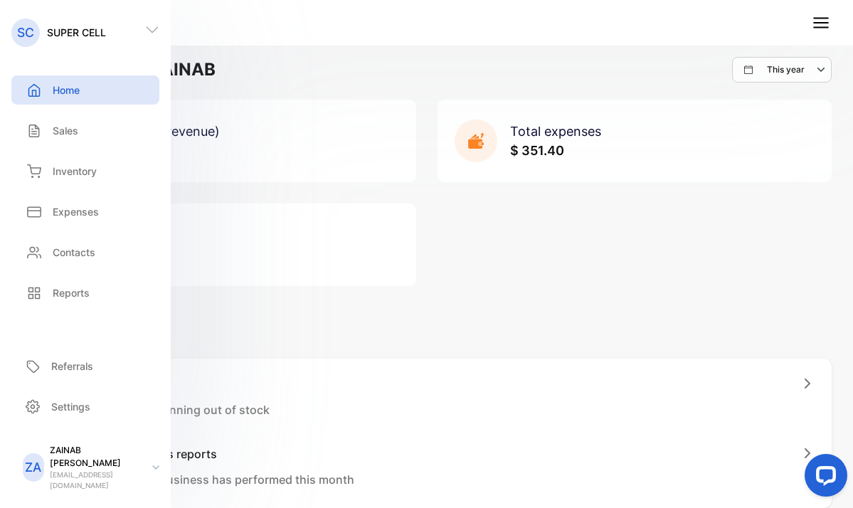
click at [666, 330] on p "To-do" at bounding box center [426, 337] width 810 height 17
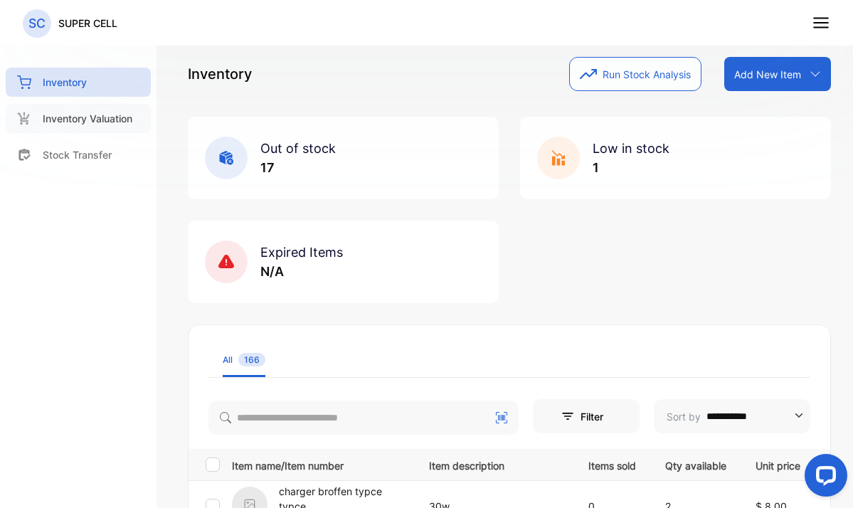
click at [120, 119] on p "Inventory Valuation" at bounding box center [88, 118] width 90 height 15
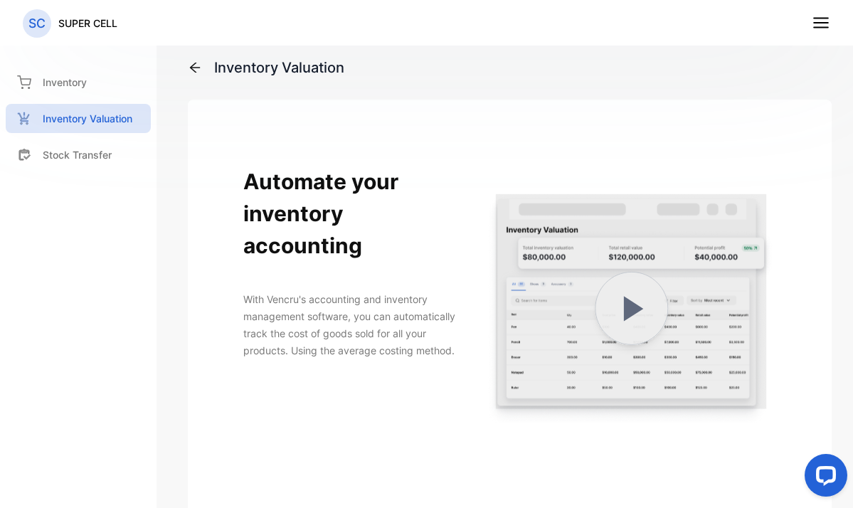
click at [815, 16] on icon at bounding box center [821, 23] width 18 height 18
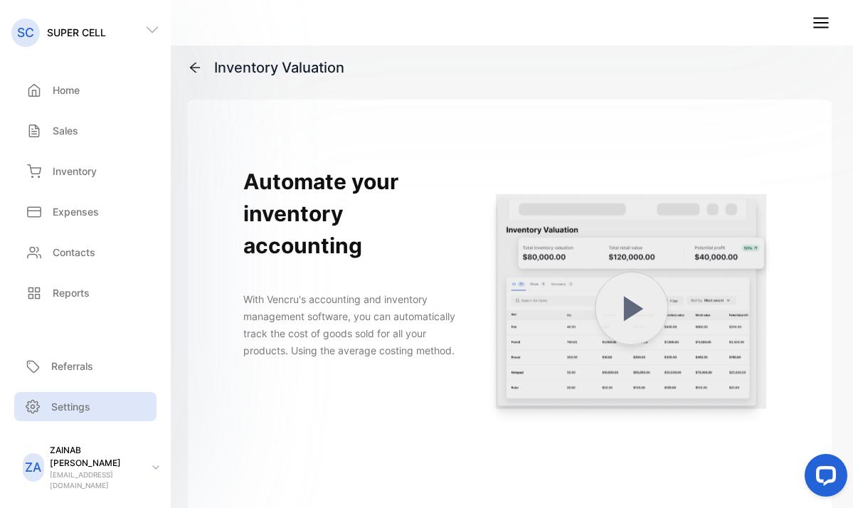
click at [71, 414] on p "Settings" at bounding box center [70, 406] width 39 height 15
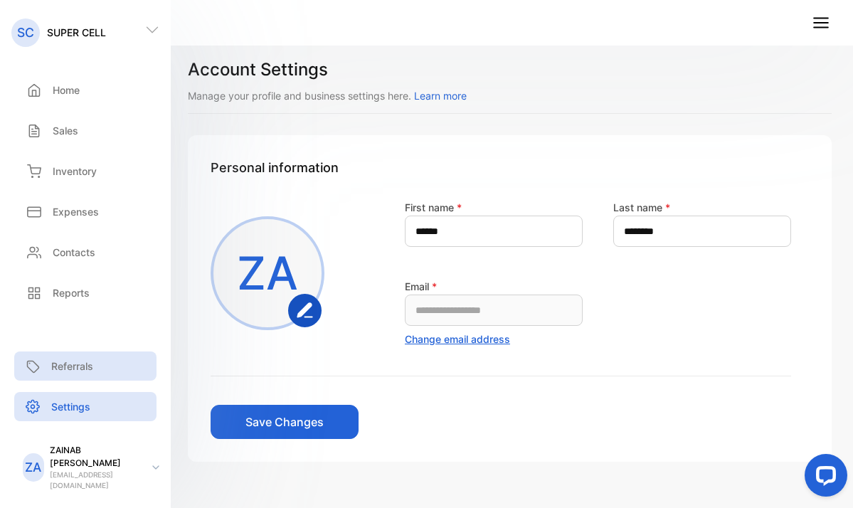
click at [72, 381] on div "Referrals" at bounding box center [85, 365] width 142 height 29
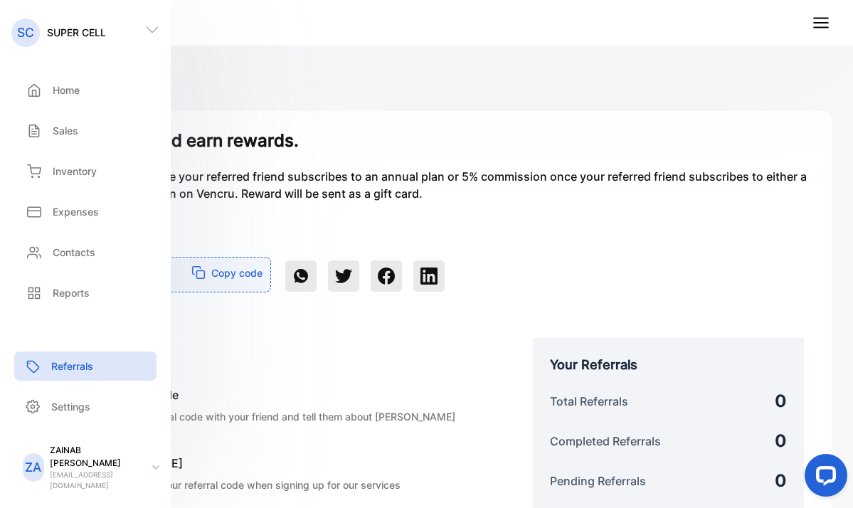
click at [298, 358] on h6 "How it works?" at bounding box center [271, 351] width 466 height 26
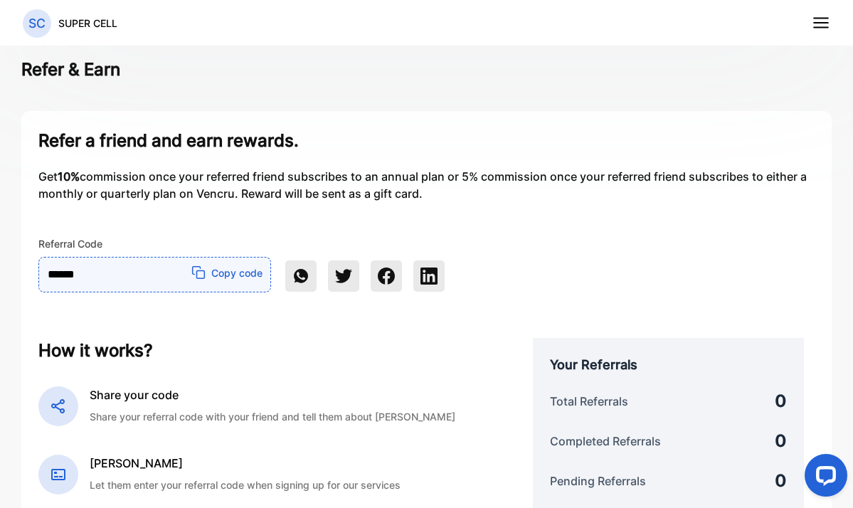
click at [816, 24] on icon at bounding box center [821, 23] width 18 height 18
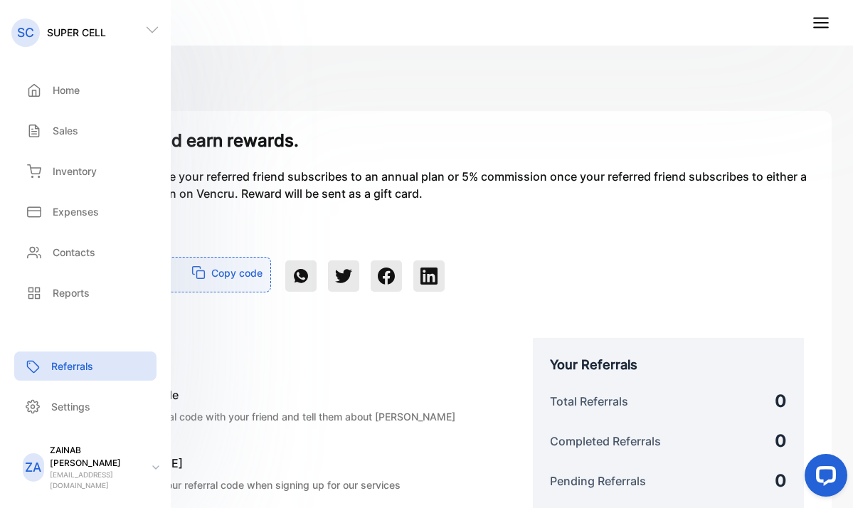
click at [70, 485] on p "[EMAIL_ADDRESS][DOMAIN_NAME]" at bounding box center [95, 479] width 91 height 21
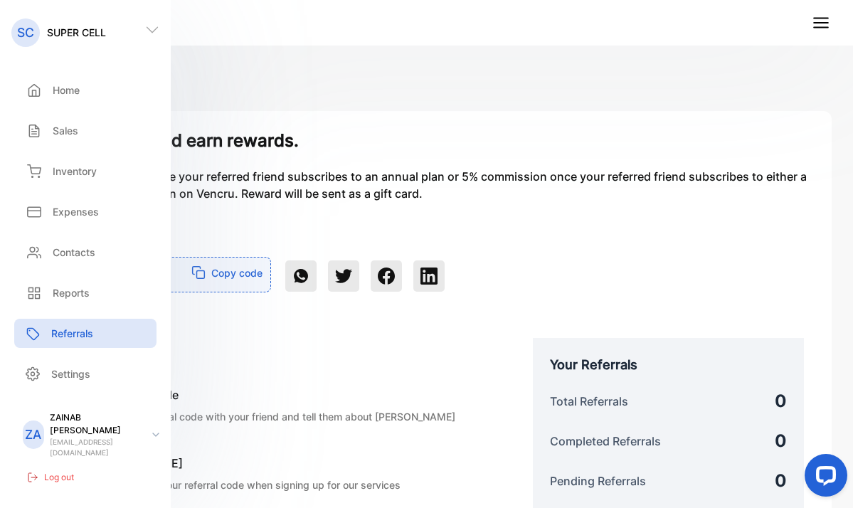
click at [156, 447] on div "ZA ZAINAB ABDULLAH zabd5079@gmail.com" at bounding box center [90, 434] width 162 height 47
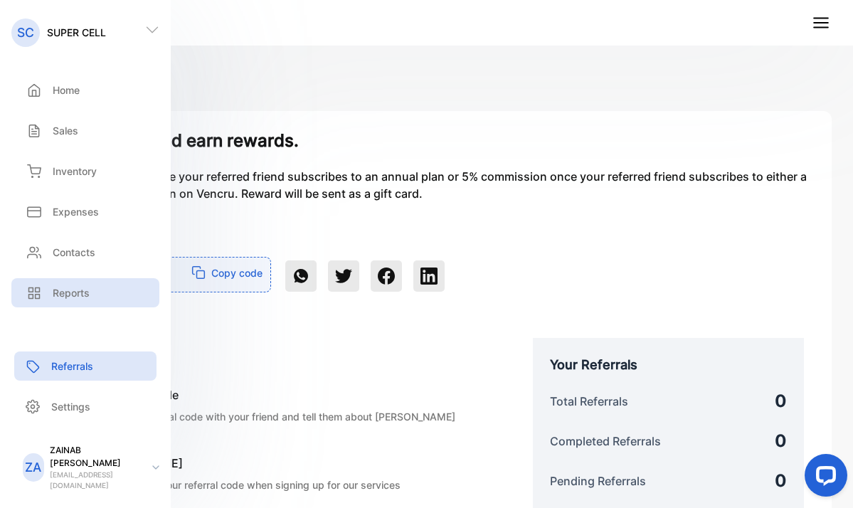
click at [87, 302] on div "Reports" at bounding box center [85, 292] width 148 height 29
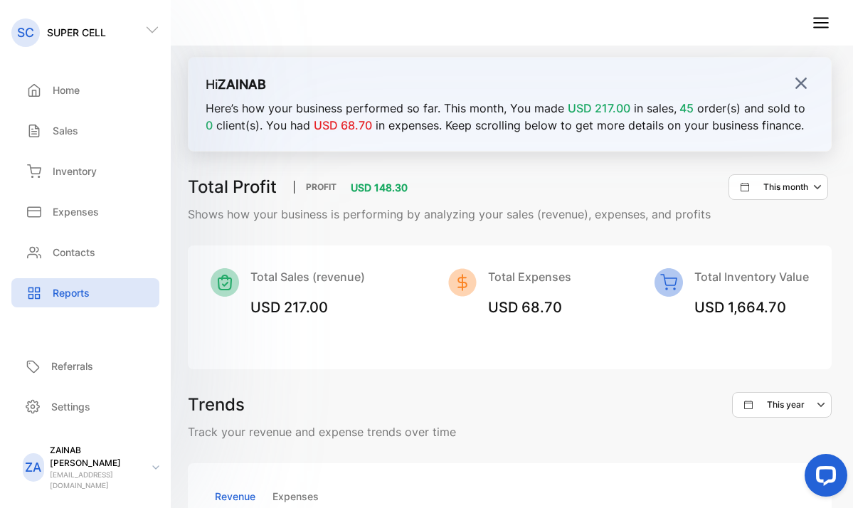
click at [795, 83] on img at bounding box center [801, 83] width 14 height 14
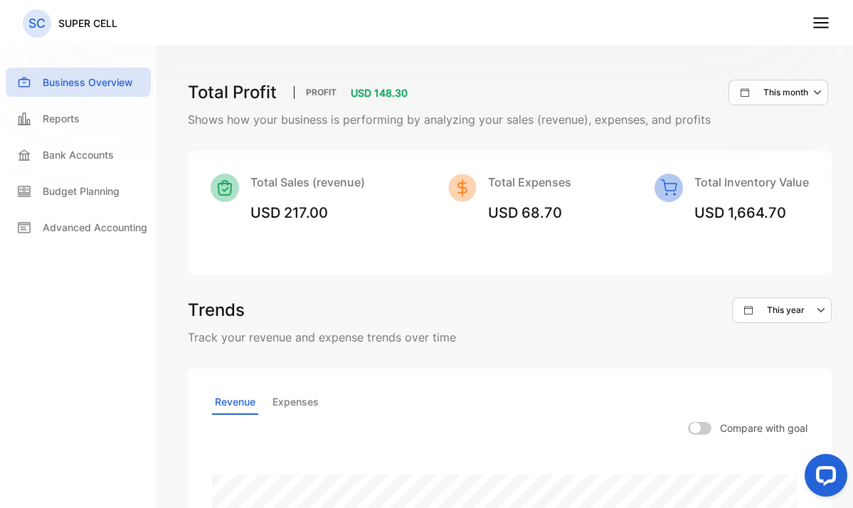
click at [671, 194] on img at bounding box center [668, 188] width 28 height 28
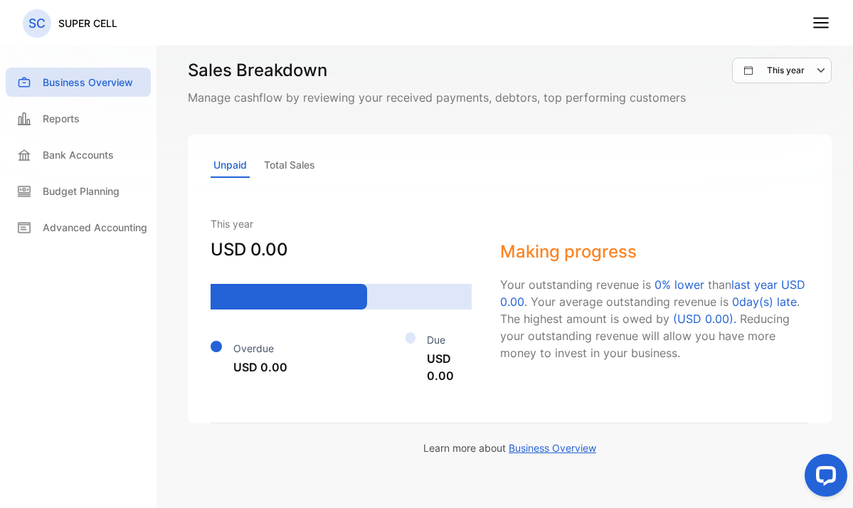
scroll to position [905, 0]
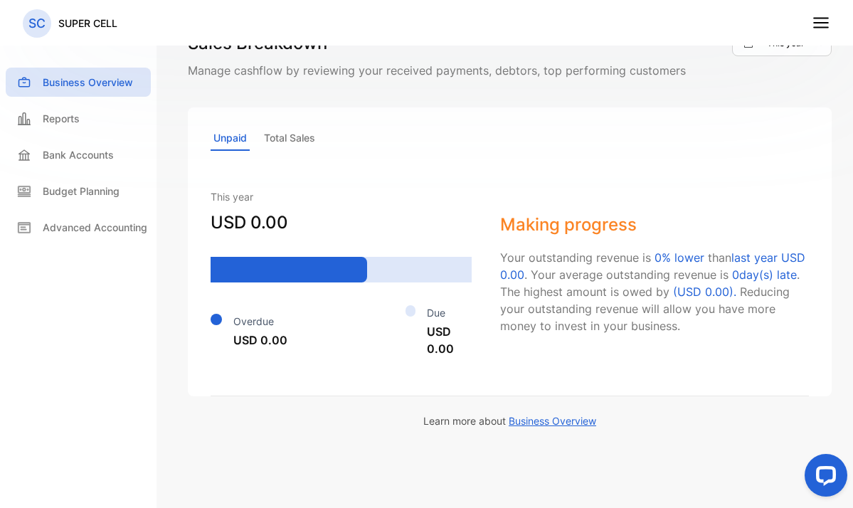
click at [276, 131] on p "Total Sales" at bounding box center [289, 138] width 57 height 25
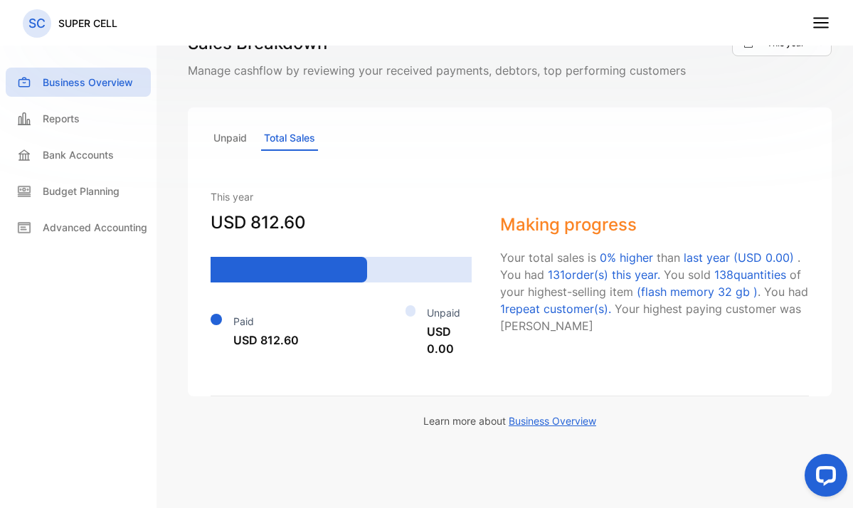
click at [535, 423] on span "Business Overview" at bounding box center [552, 421] width 87 height 12
click at [80, 129] on div "Reports" at bounding box center [78, 118] width 145 height 29
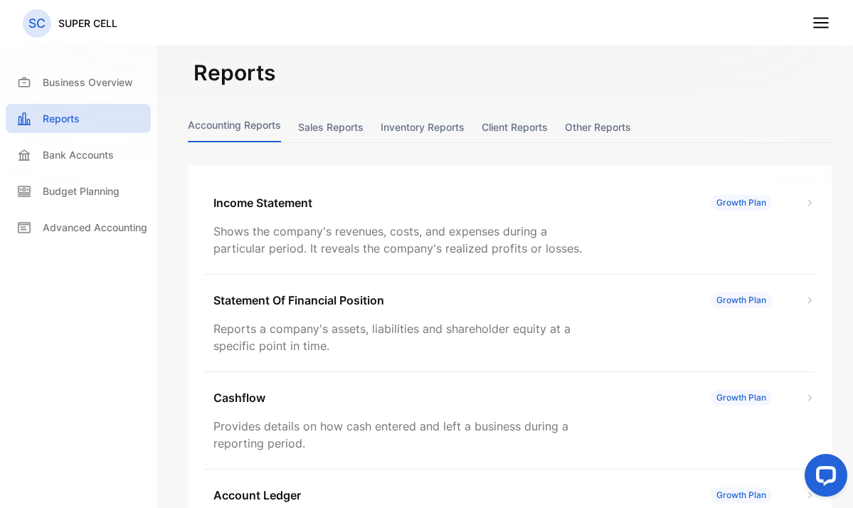
click at [326, 125] on button "Sales reports" at bounding box center [330, 127] width 65 height 31
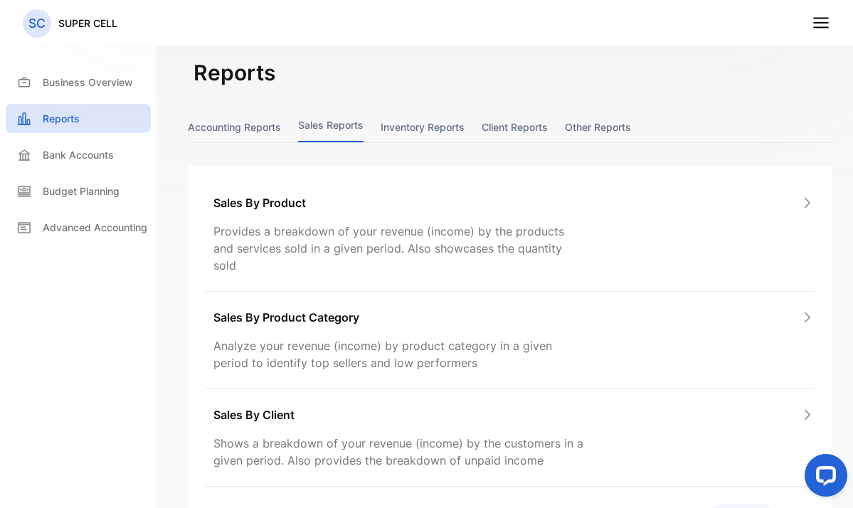
click at [381, 129] on button "Inventory reports" at bounding box center [423, 127] width 84 height 31
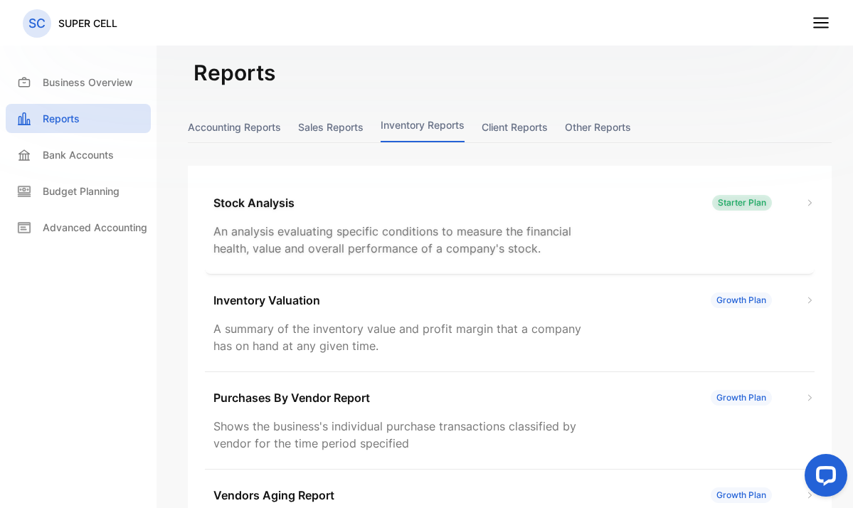
click at [729, 203] on div "Starter Plan" at bounding box center [742, 203] width 60 height 16
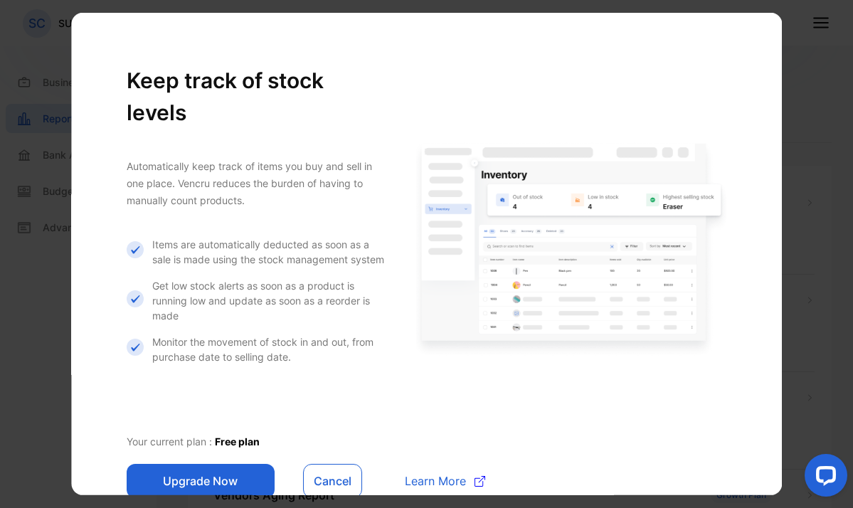
scroll to position [7, 0]
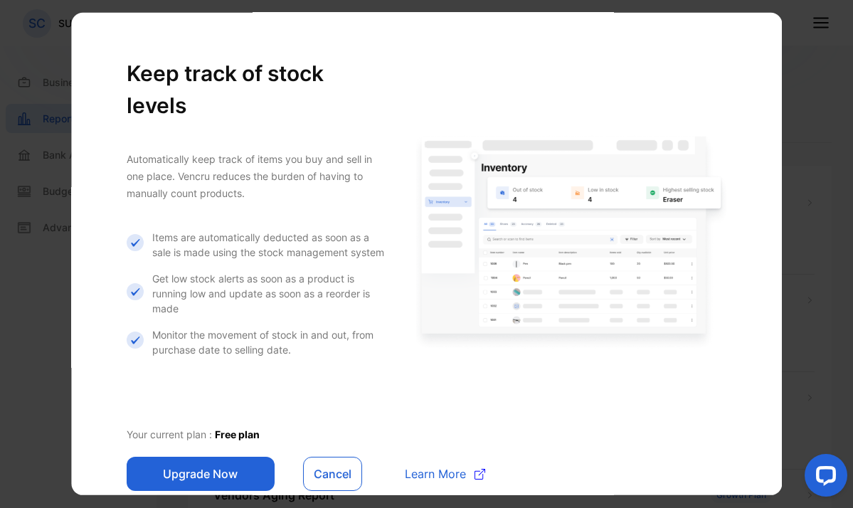
click at [212, 457] on button "Upgrade Now" at bounding box center [201, 474] width 148 height 34
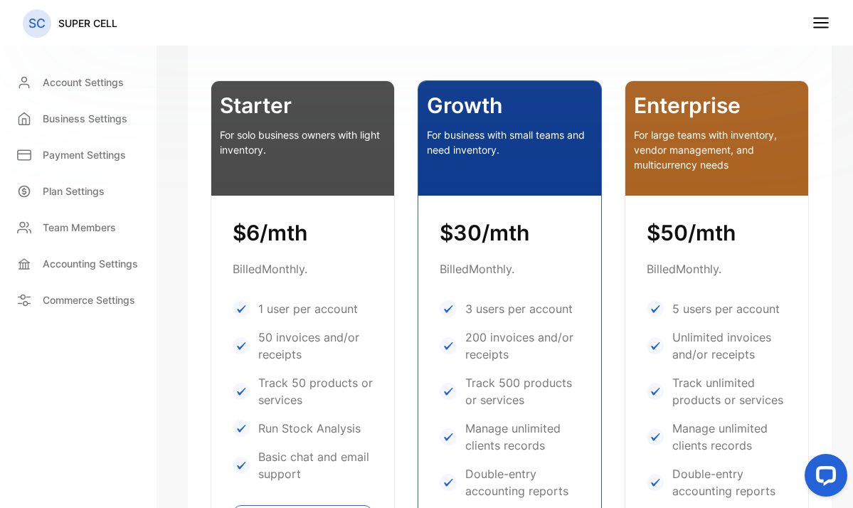
scroll to position [599, 0]
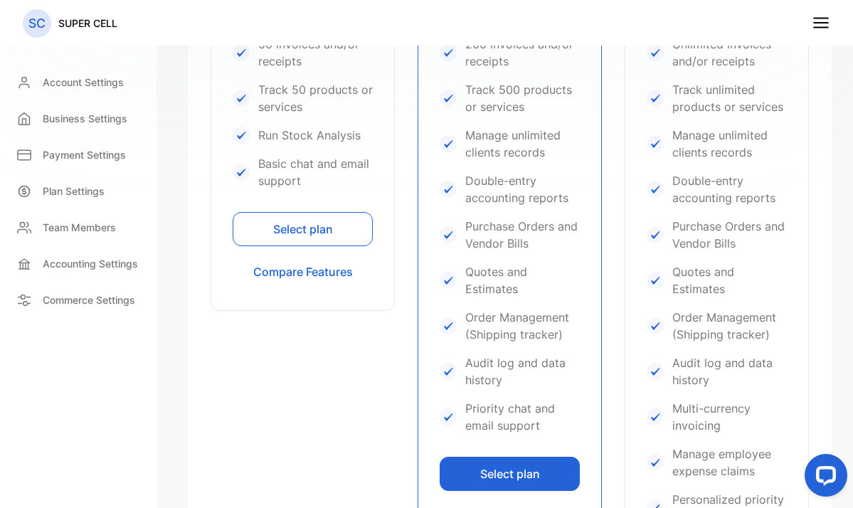
click at [295, 230] on button "Select plan" at bounding box center [303, 229] width 140 height 34
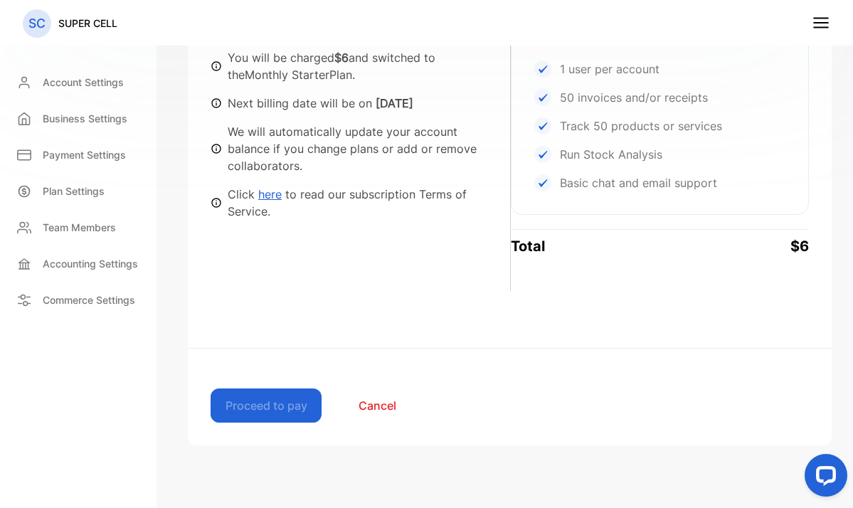
scroll to position [118, 0]
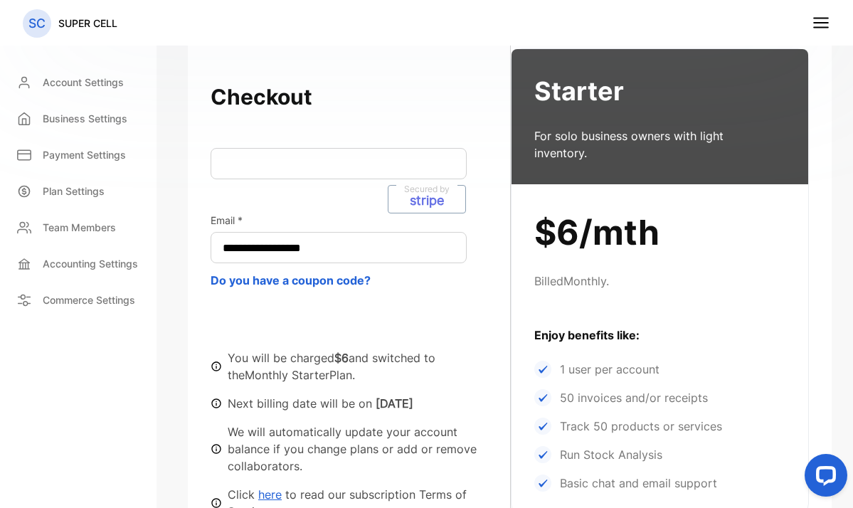
click at [410, 198] on p "stripe" at bounding box center [427, 200] width 34 height 13
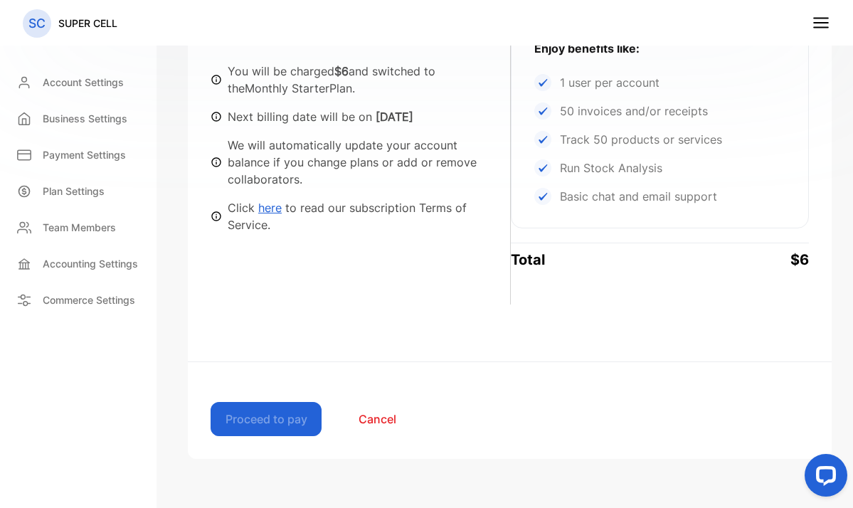
click at [262, 201] on link "here" at bounding box center [269, 208] width 23 height 14
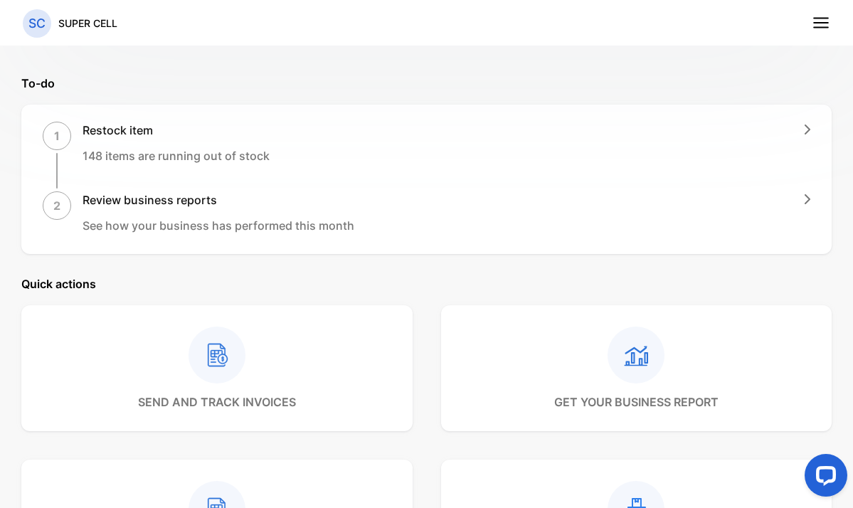
scroll to position [374, 0]
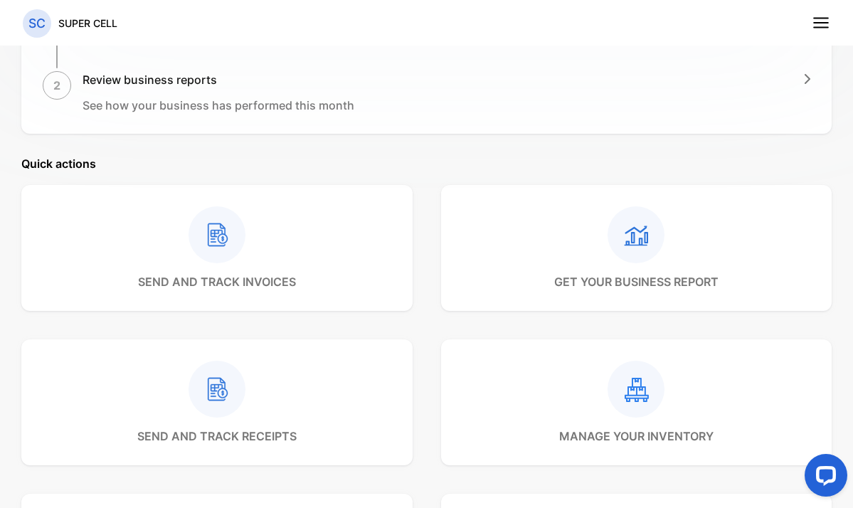
click at [638, 246] on rect at bounding box center [636, 234] width 57 height 57
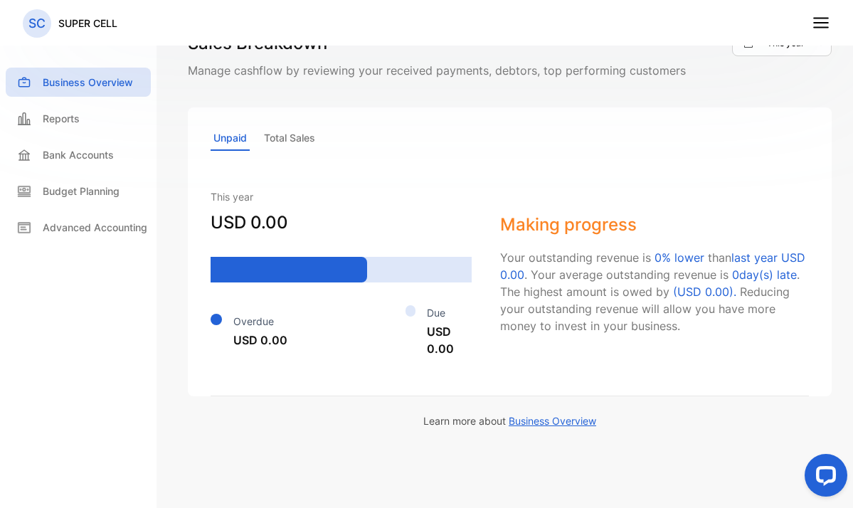
scroll to position [674, 0]
